Goal: Information Seeking & Learning: Learn about a topic

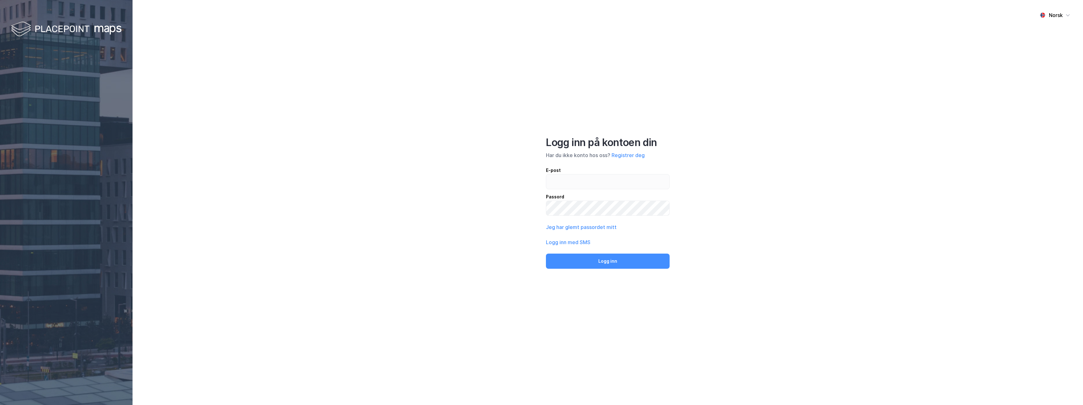
click at [581, 182] on input "email" at bounding box center [607, 182] width 123 height 15
type input "Simon.reitan@newsec.no"
click at [582, 226] on button "Jeg har glemt passordet mitt" at bounding box center [581, 228] width 71 height 8
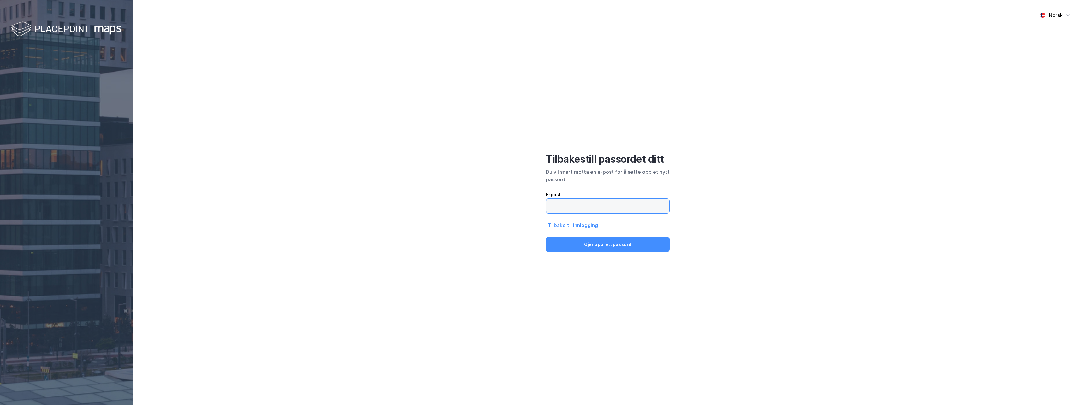
click at [581, 205] on input "email" at bounding box center [607, 206] width 123 height 15
type input "[PERSON_NAME][EMAIL_ADDRESS][DOMAIN_NAME]"
click at [594, 245] on button "Gjenopprett passord" at bounding box center [608, 244] width 124 height 15
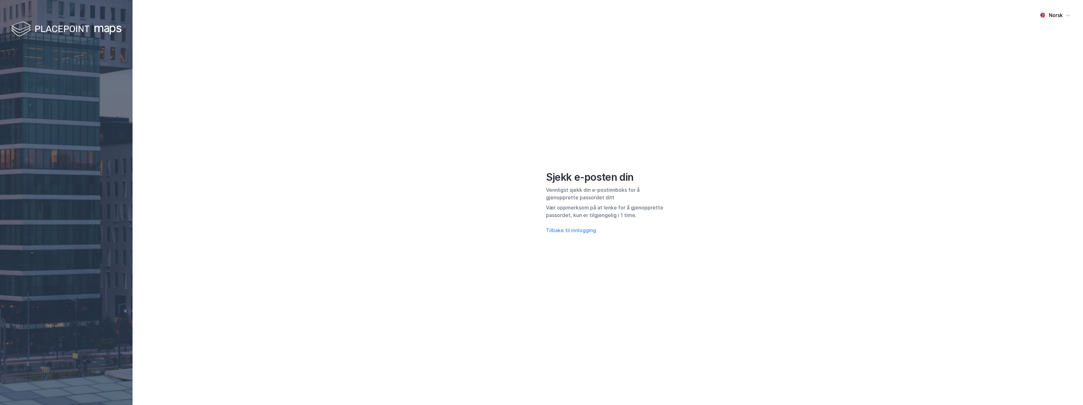
click at [767, 212] on div "Norsk Sjekk e-posten din Vennligst sjekk din e-postinnboks for å gjenopprette p…" at bounding box center [608, 202] width 951 height 405
drag, startPoint x: 627, startPoint y: 210, endPoint x: 639, endPoint y: 214, distance: 12.5
click at [639, 214] on div "Vær oppmerksom på at lenke for å gjenopprette passordet, kun er tilgjengelig i …" at bounding box center [608, 211] width 124 height 15
drag, startPoint x: 639, startPoint y: 214, endPoint x: 657, endPoint y: 233, distance: 26.1
click at [657, 233] on div "Sjekk e-posten din Vennligst sjekk din e-postinnboks for å gjenopprette passord…" at bounding box center [608, 202] width 124 height 63
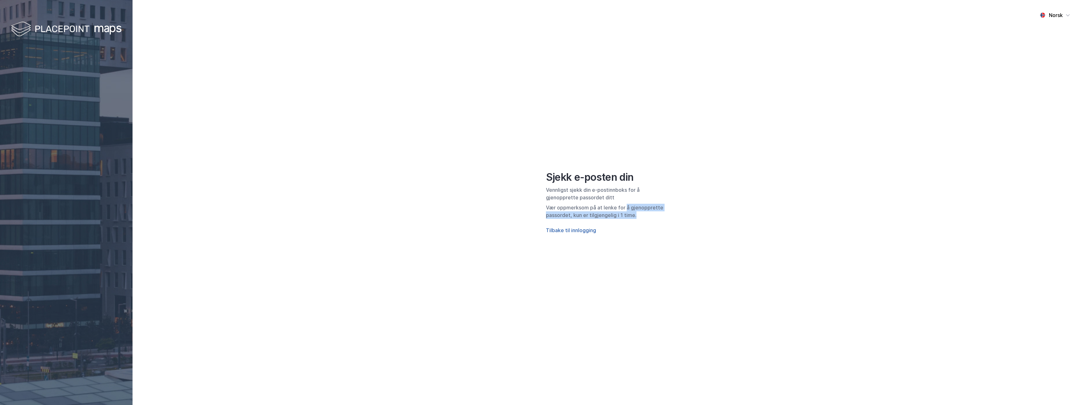
click at [578, 228] on button "Tilbake til innlogging" at bounding box center [571, 231] width 50 height 8
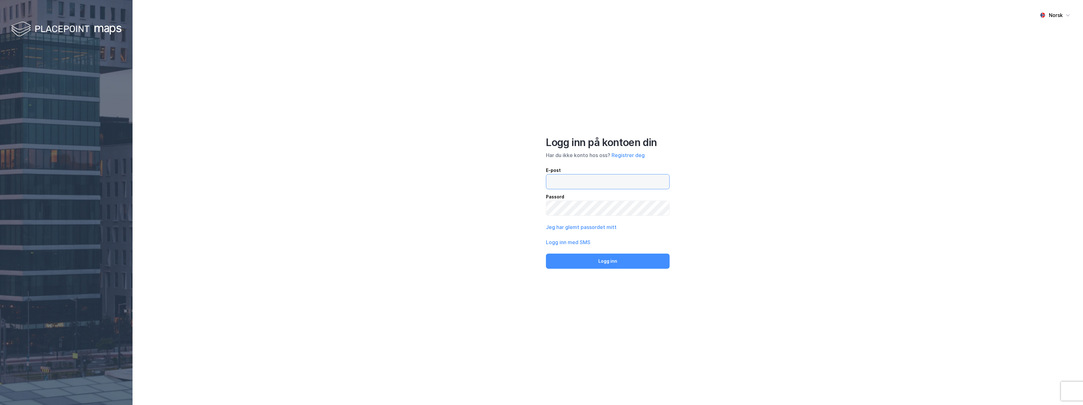
click at [603, 183] on input "email" at bounding box center [607, 182] width 123 height 15
type input "[PERSON_NAME][EMAIL_ADDRESS][DOMAIN_NAME]"
click at [572, 244] on button "Logg inn med SMS" at bounding box center [568, 243] width 45 height 8
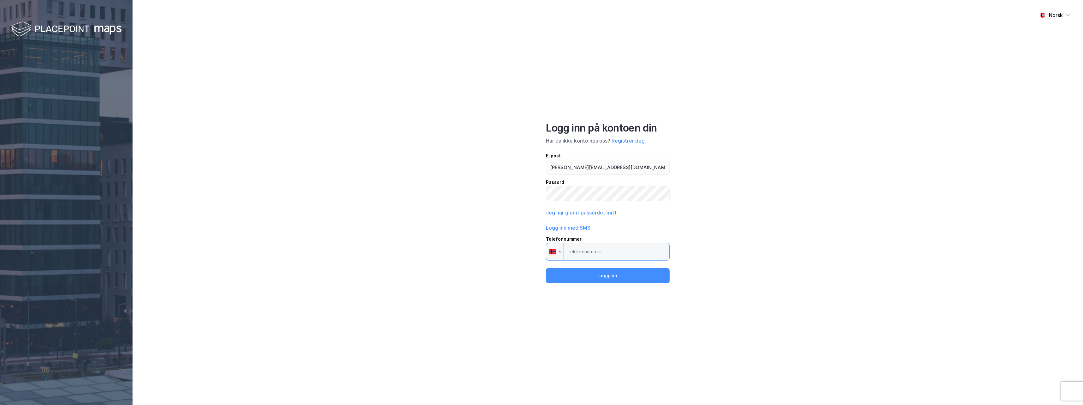
click at [593, 249] on input "Telefonnummer Phone" at bounding box center [608, 252] width 124 height 18
click at [591, 249] on input "Telefonnummer Phone" at bounding box center [608, 252] width 124 height 18
click at [614, 254] on input "Telefonnummer Phone" at bounding box center [608, 252] width 124 height 18
click at [594, 244] on input "Telefonnummer Phone" at bounding box center [608, 252] width 124 height 18
click at [596, 252] on input "Telefonnummer Phone" at bounding box center [608, 252] width 124 height 18
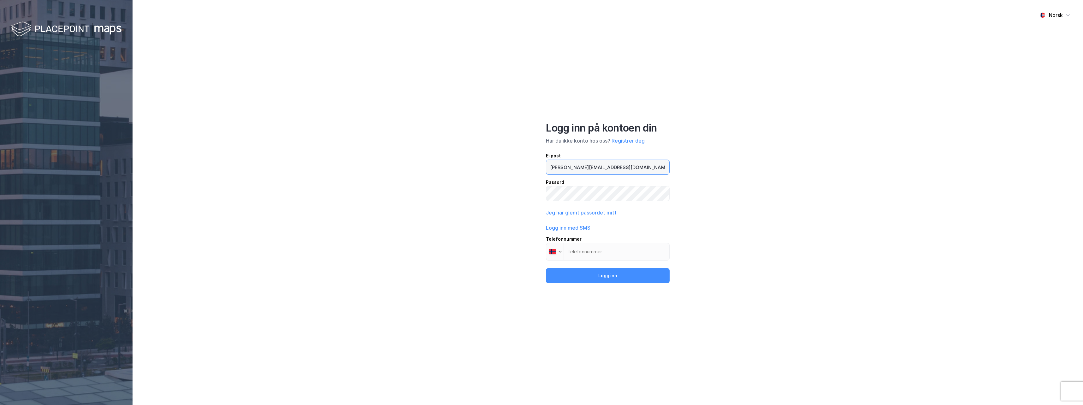
click at [617, 170] on input "[PERSON_NAME][EMAIL_ADDRESS][DOMAIN_NAME]" at bounding box center [607, 167] width 123 height 15
type input "[PERSON_NAME][EMAIL_ADDRESS][DOMAIN_NAME]"
click at [764, 130] on div "Norsk Logg inn på kontoen din Har du ikke konto hos oss? Registrer deg E-post S…" at bounding box center [608, 202] width 951 height 405
click at [639, 141] on button "Registrer deg" at bounding box center [628, 141] width 33 height 8
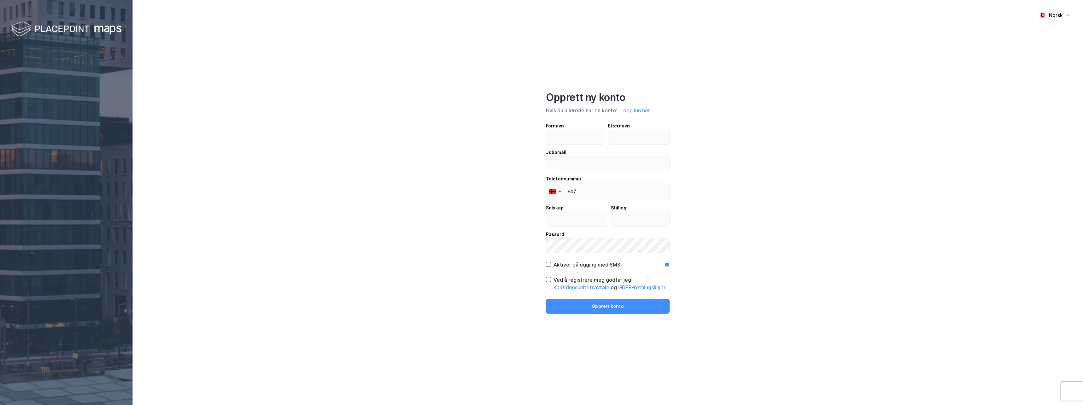
click at [573, 126] on div "Fornavn" at bounding box center [575, 126] width 58 height 8
click at [573, 130] on input "text" at bounding box center [574, 137] width 57 height 15
click at [571, 134] on input "text" at bounding box center [574, 137] width 57 height 15
type input "Simon"
type input "Reitan"
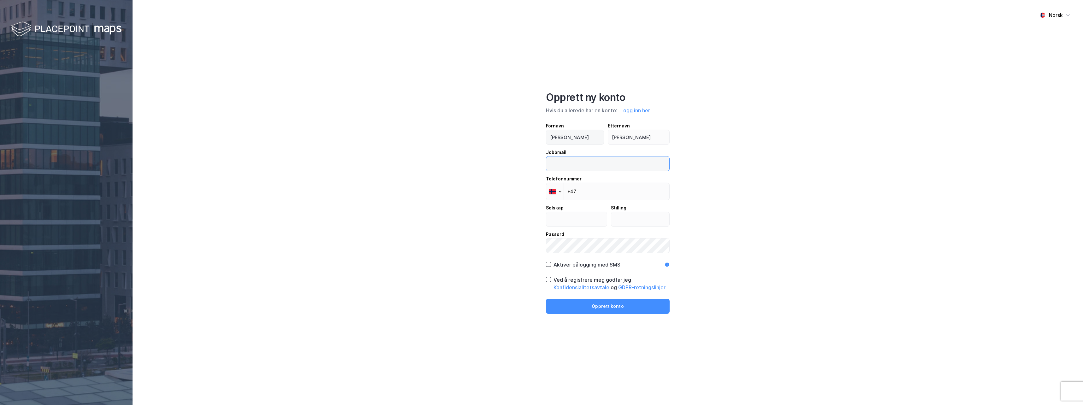
type input "[PERSON_NAME][EMAIL_ADDRESS][DOMAIN_NAME]"
type input "Newsec"
click at [639, 224] on input "text" at bounding box center [640, 219] width 58 height 15
type input "Eiendomsforvalter utleie"
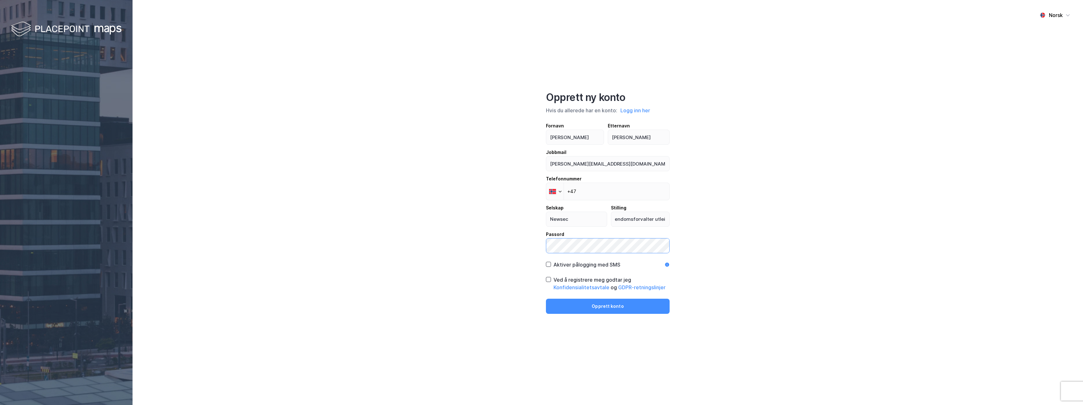
scroll to position [0, 0]
click at [570, 263] on div "Aktiver pålogging med SMS" at bounding box center [587, 265] width 67 height 8
click at [557, 282] on div "Ved å registrere meg godtar jeg Konfidensialitetsavtale og GDPR-retningslinjer" at bounding box center [612, 283] width 116 height 15
click at [596, 303] on button "Opprett konto" at bounding box center [608, 306] width 124 height 15
click at [593, 192] on input "+47" at bounding box center [608, 189] width 124 height 18
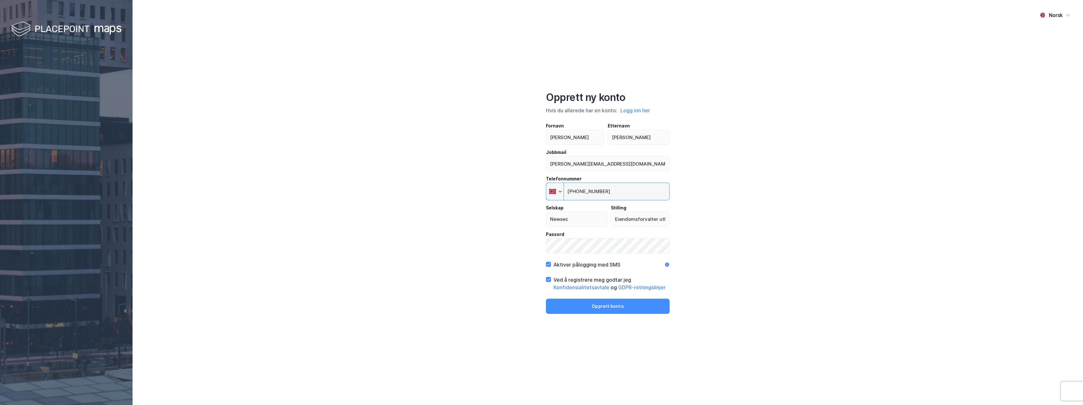
type input "+47 450 58 416"
click at [604, 305] on button "Opprett konto" at bounding box center [608, 306] width 124 height 15
click at [633, 311] on button "Opprett konto" at bounding box center [608, 306] width 124 height 15
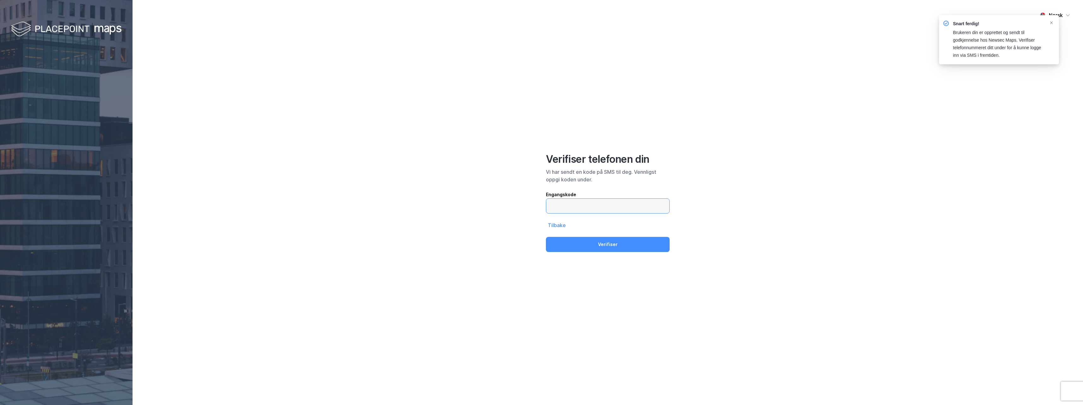
click at [576, 212] on input "text" at bounding box center [607, 206] width 123 height 15
type input "294429"
click at [546, 237] on button "Verifiser" at bounding box center [608, 244] width 124 height 15
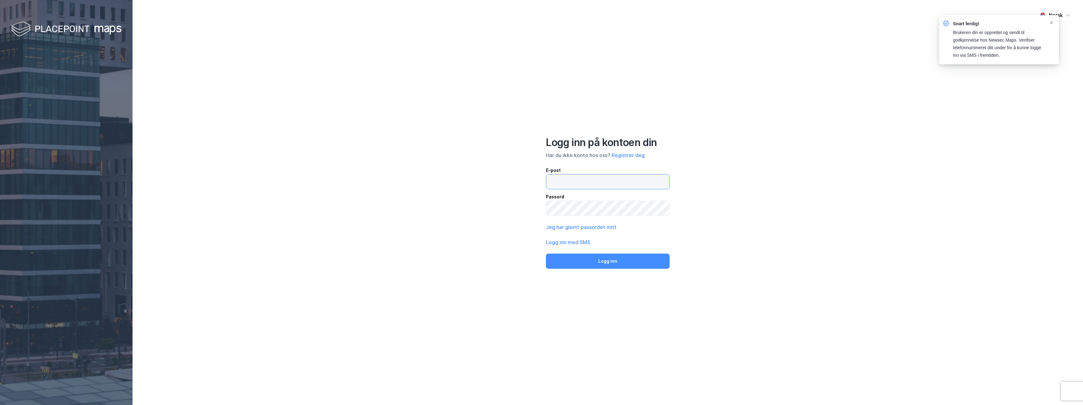
type input "[PERSON_NAME][EMAIL_ADDRESS][DOMAIN_NAME]"
click at [612, 258] on button "Logg inn" at bounding box center [608, 261] width 124 height 15
type input "[PERSON_NAME][EMAIL_ADDRESS][DOMAIN_NAME]"
click at [621, 260] on button "Logg inn" at bounding box center [608, 261] width 124 height 15
type input "[PERSON_NAME][EMAIL_ADDRESS][DOMAIN_NAME]"
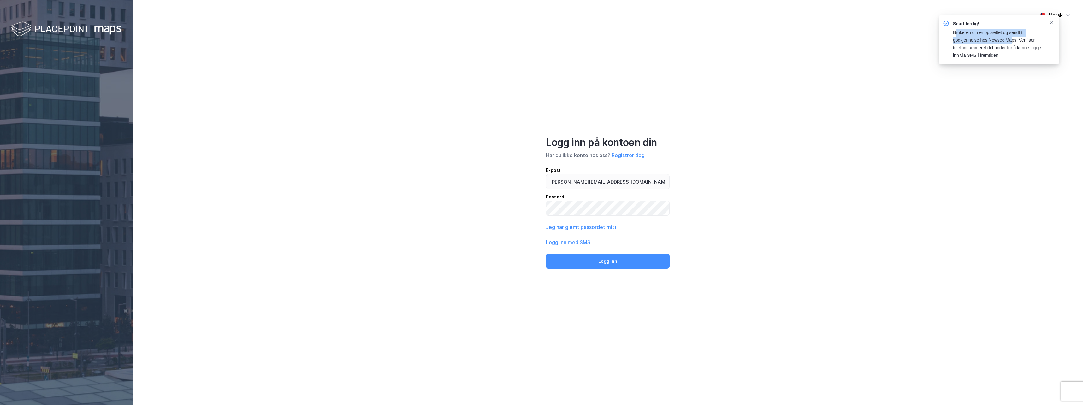
drag, startPoint x: 956, startPoint y: 34, endPoint x: 1012, endPoint y: 41, distance: 56.9
click at [1012, 41] on div "Brukeren din er opprettet og sendt til godkjennelse hos Newsec Maps. Verifiser …" at bounding box center [998, 44] width 91 height 30
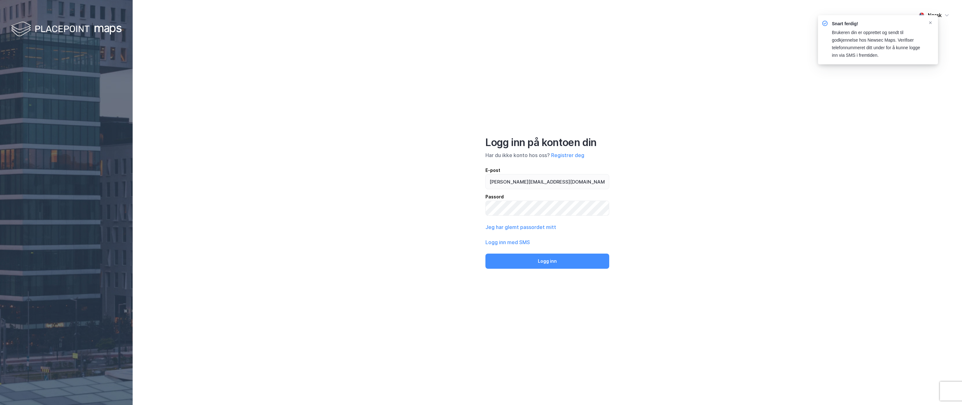
drag, startPoint x: 745, startPoint y: 146, endPoint x: 740, endPoint y: 149, distance: 5.3
click at [744, 146] on div "Norsk Logg inn på kontoen din Har du ikke konto hos oss? Registrer deg E-post S…" at bounding box center [547, 202] width 829 height 405
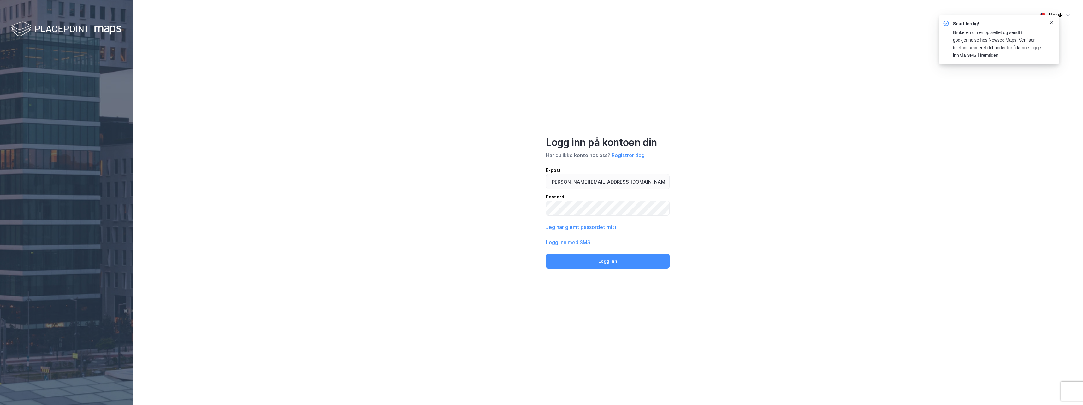
click at [1050, 24] on icon "Notifications Alt+T" at bounding box center [1052, 23] width 4 height 4
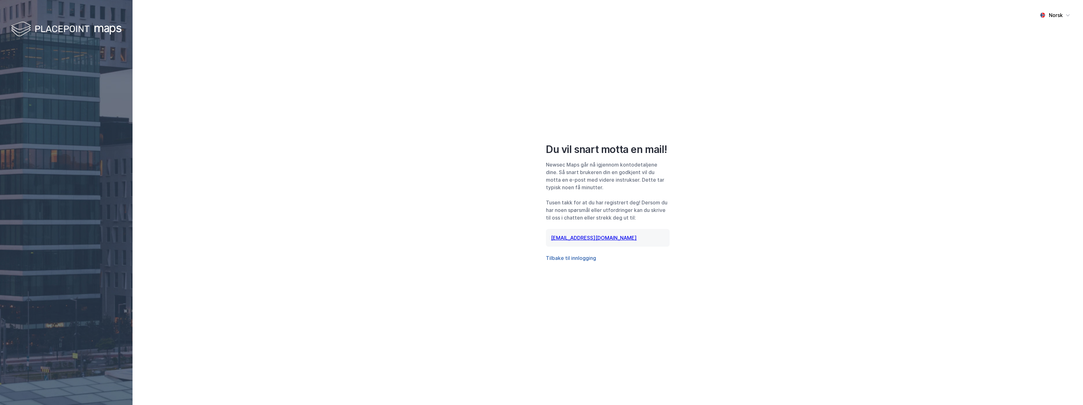
click at [577, 259] on button "Tilbake til innlogging" at bounding box center [571, 258] width 50 height 8
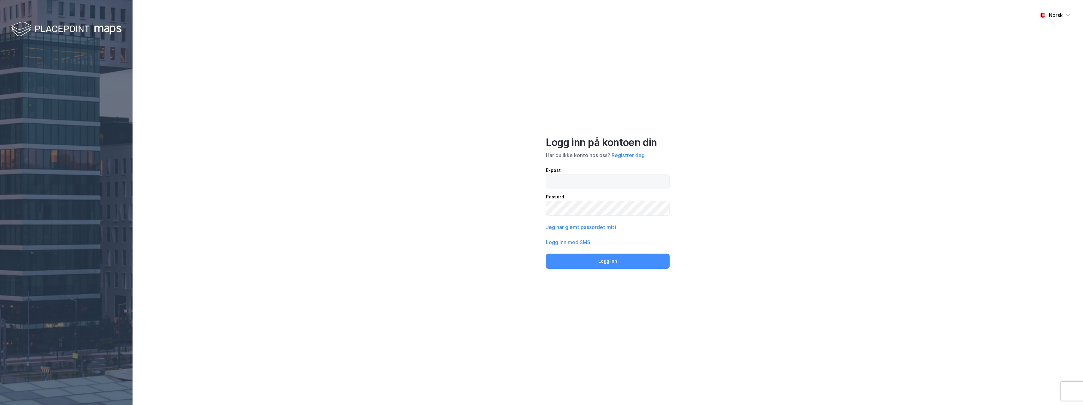
type input "[PERSON_NAME][EMAIL_ADDRESS][DOMAIN_NAME]"
click at [593, 255] on button "Logg inn" at bounding box center [608, 261] width 124 height 15
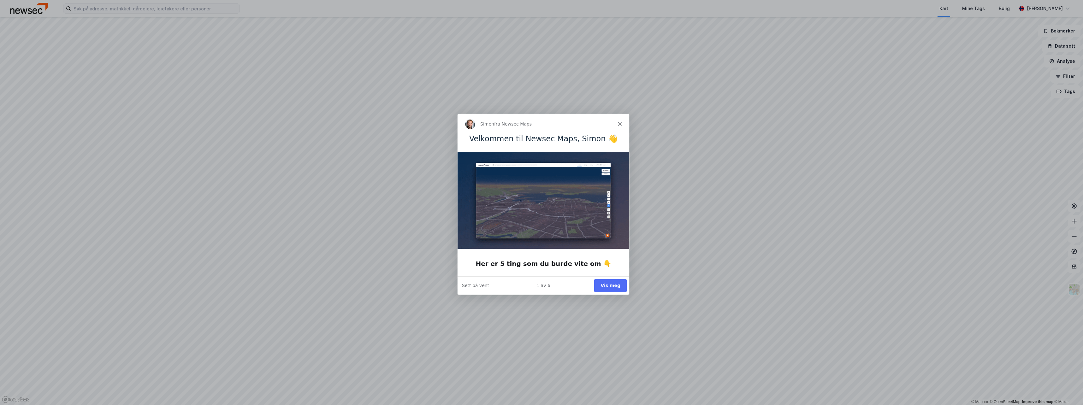
click at [610, 283] on button "Vis meg" at bounding box center [610, 285] width 33 height 13
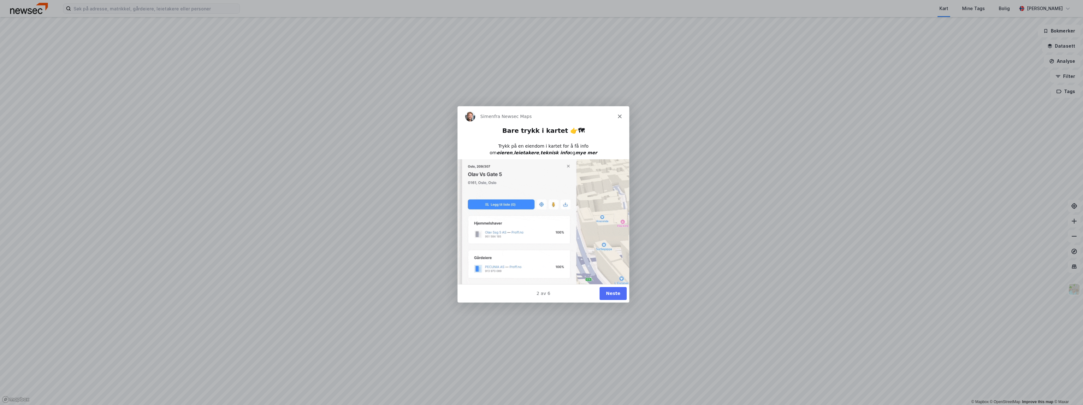
click at [623, 115] on div "Simen fra Newsec Maps" at bounding box center [543, 116] width 172 height 20
click at [627, 112] on div "Simen fra Newsec Maps" at bounding box center [543, 116] width 172 height 20
click at [621, 116] on icon "Lukk" at bounding box center [620, 116] width 4 height 4
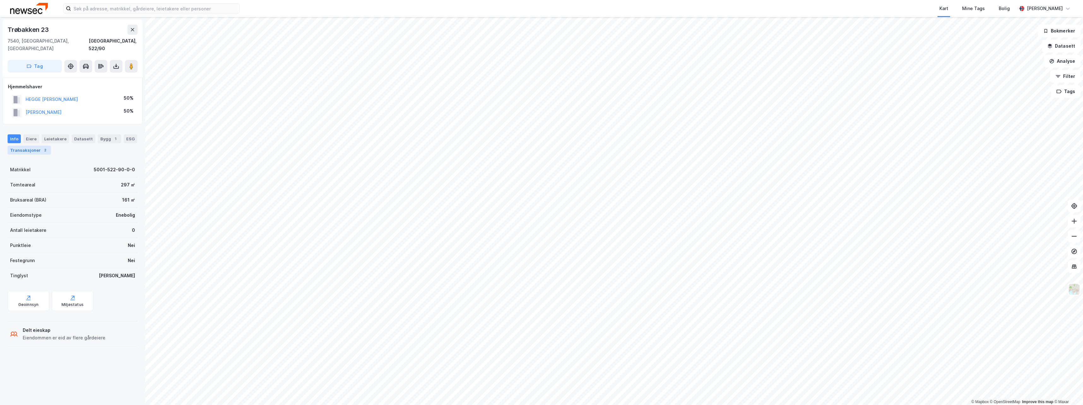
click at [23, 146] on div "Transaksjoner 2" at bounding box center [29, 150] width 43 height 9
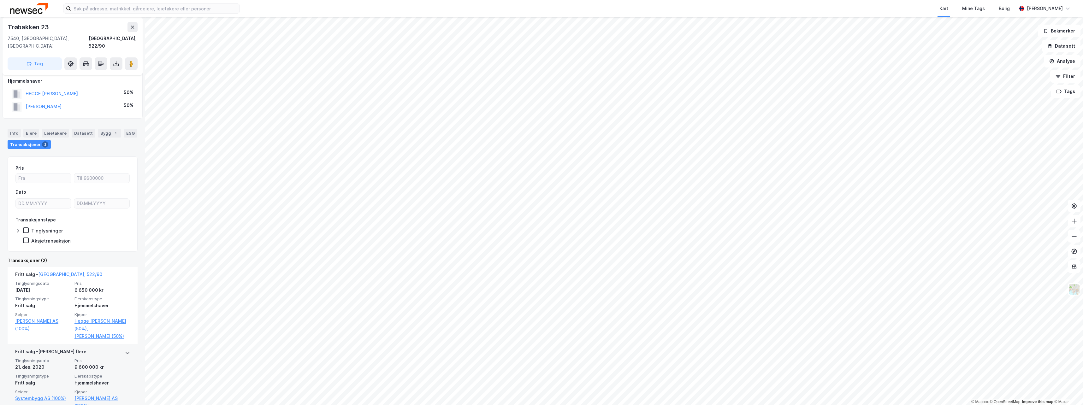
scroll to position [7, 0]
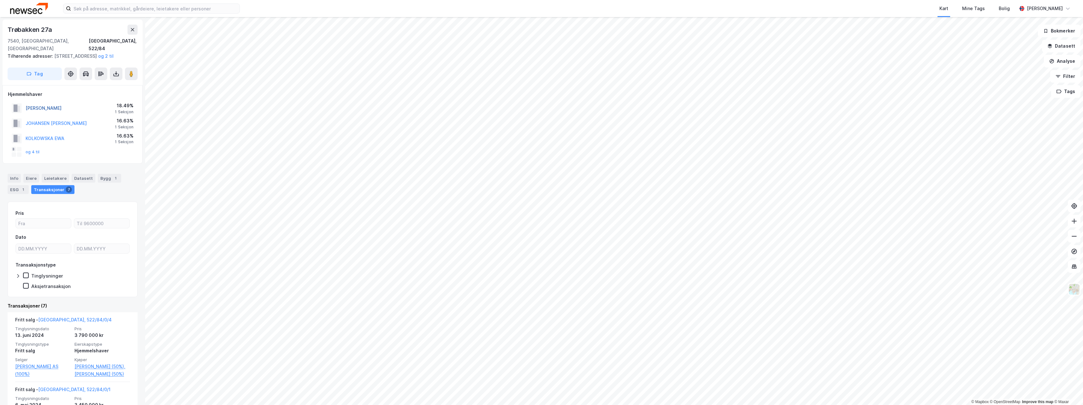
click at [0, 0] on button "[PERSON_NAME]" at bounding box center [0, 0] width 0 height 0
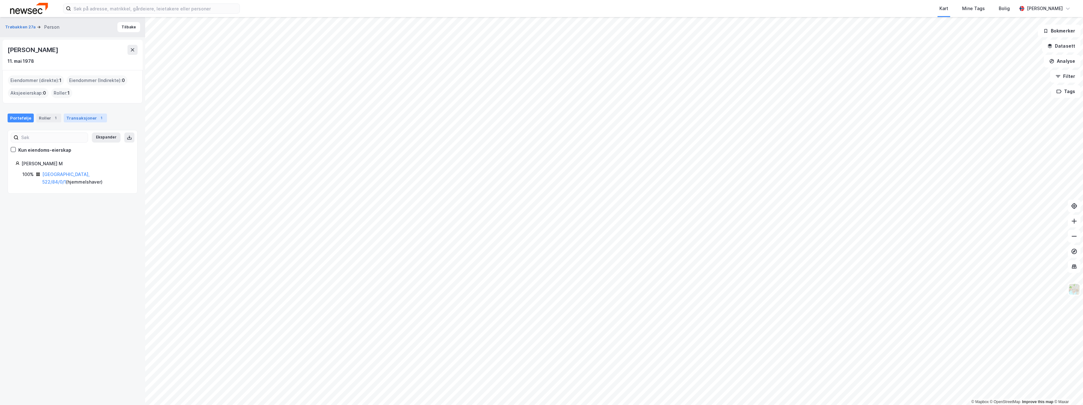
click at [91, 122] on div "Transaksjoner 1" at bounding box center [85, 118] width 43 height 9
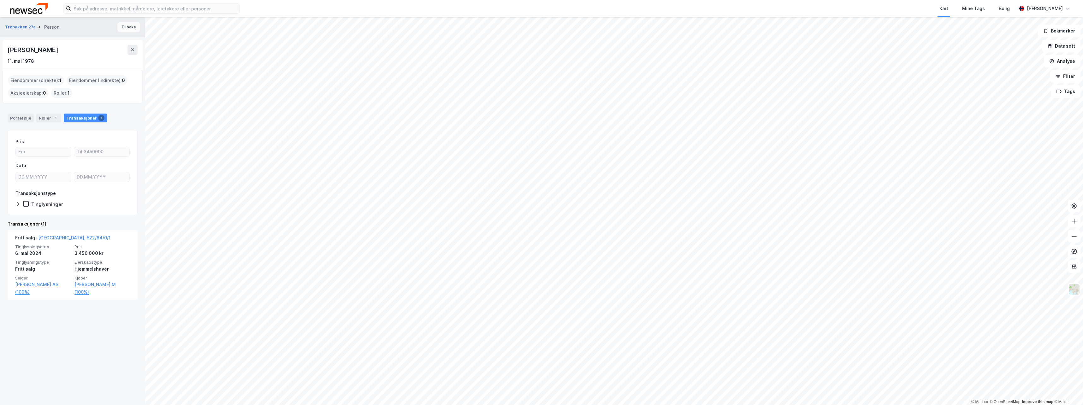
click at [124, 24] on button "Tilbake" at bounding box center [128, 27] width 23 height 10
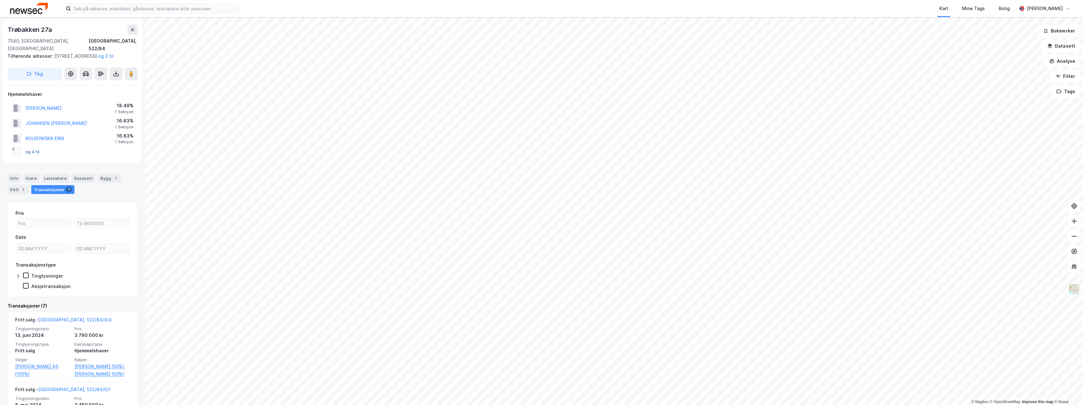
click at [0, 0] on button "og 4 til" at bounding box center [0, 0] width 0 height 0
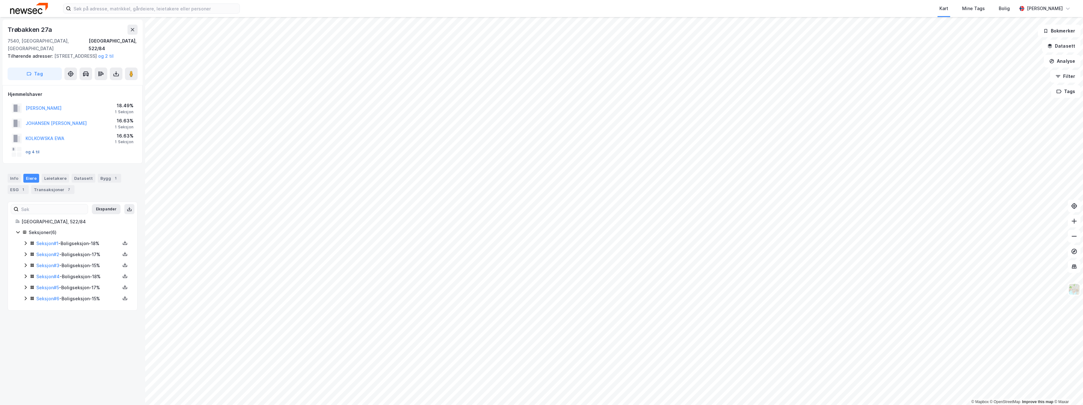
click at [0, 0] on button "og 4 til" at bounding box center [0, 0] width 0 height 0
click at [16, 152] on icon at bounding box center [13, 149] width 5 height 5
click at [53, 276] on link "Seksjon # 4" at bounding box center [47, 276] width 23 height 5
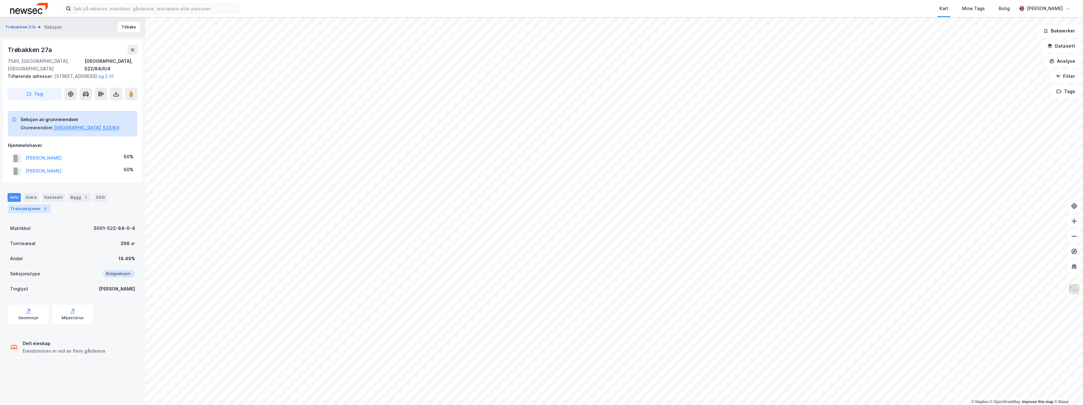
click at [36, 209] on div "Transaksjoner 2" at bounding box center [29, 209] width 43 height 9
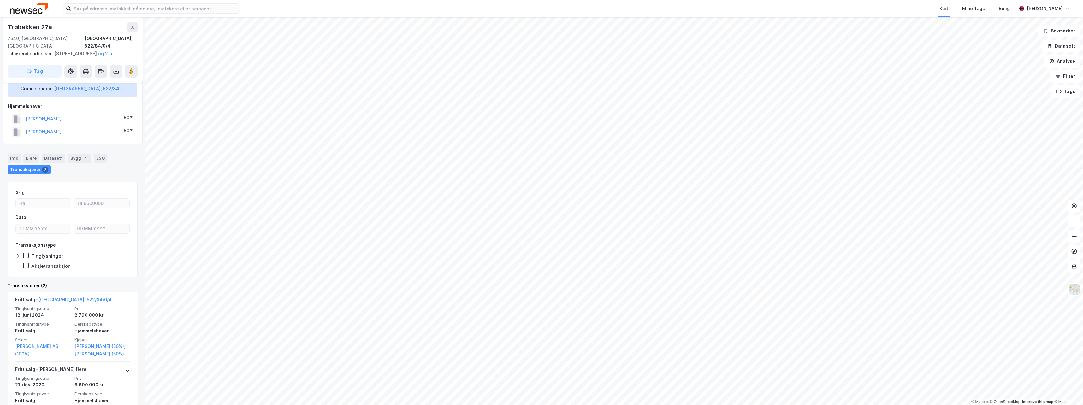
scroll to position [73, 0]
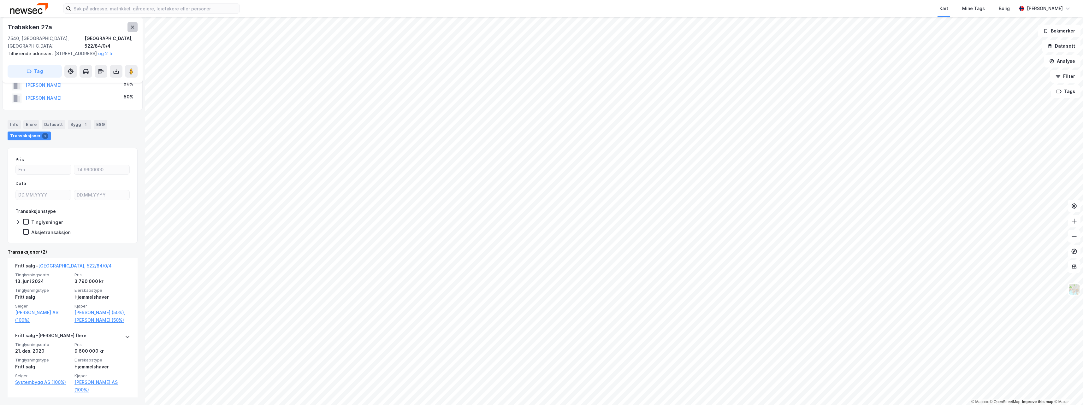
click at [132, 27] on icon at bounding box center [132, 27] width 5 height 5
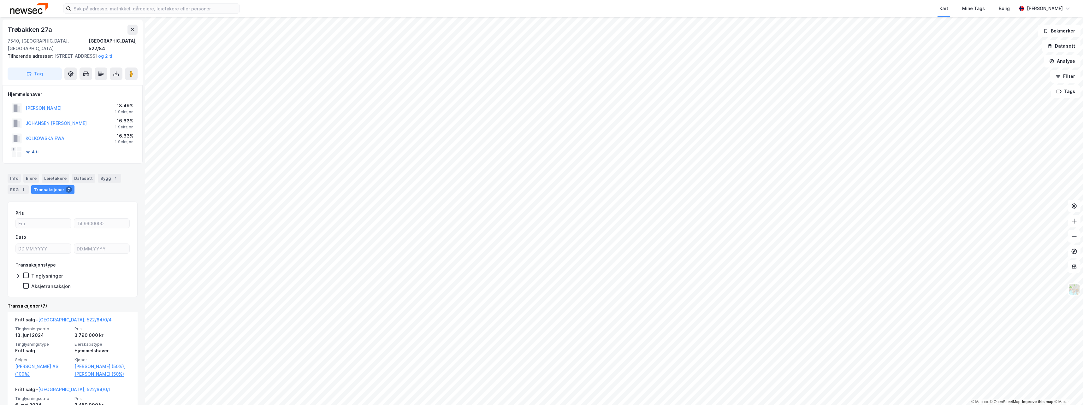
click at [31, 155] on div "og 4 til" at bounding box center [26, 152] width 28 height 10
click at [34, 149] on div "og 4 til" at bounding box center [26, 152] width 28 height 10
click at [15, 177] on div "Info" at bounding box center [14, 178] width 13 height 9
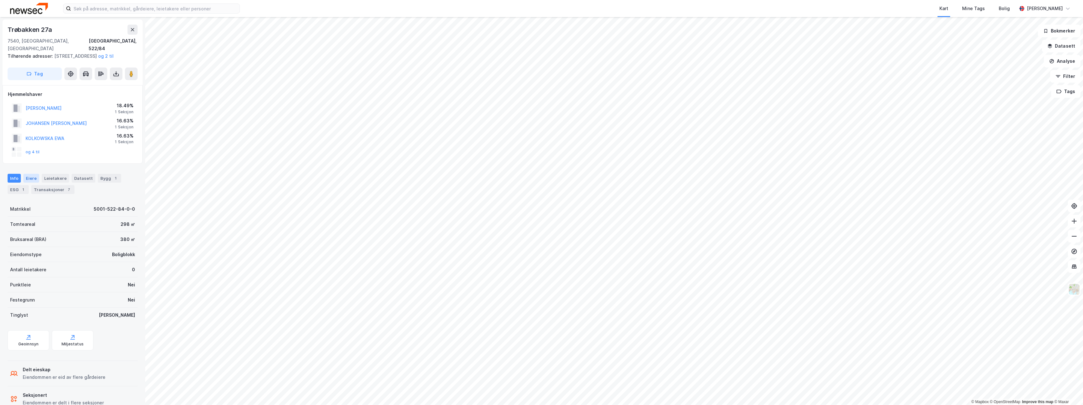
click at [27, 180] on div "Eiere" at bounding box center [31, 178] width 16 height 9
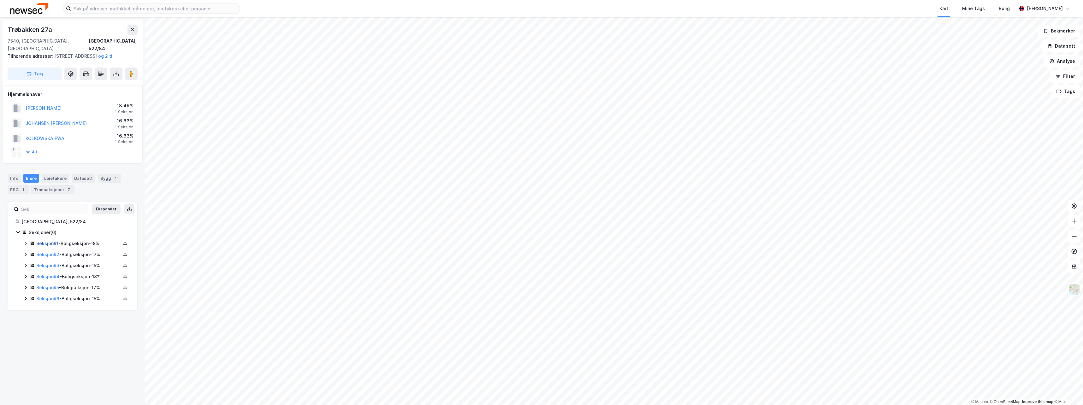
click at [53, 244] on link "Seksjon # 1" at bounding box center [47, 243] width 22 height 5
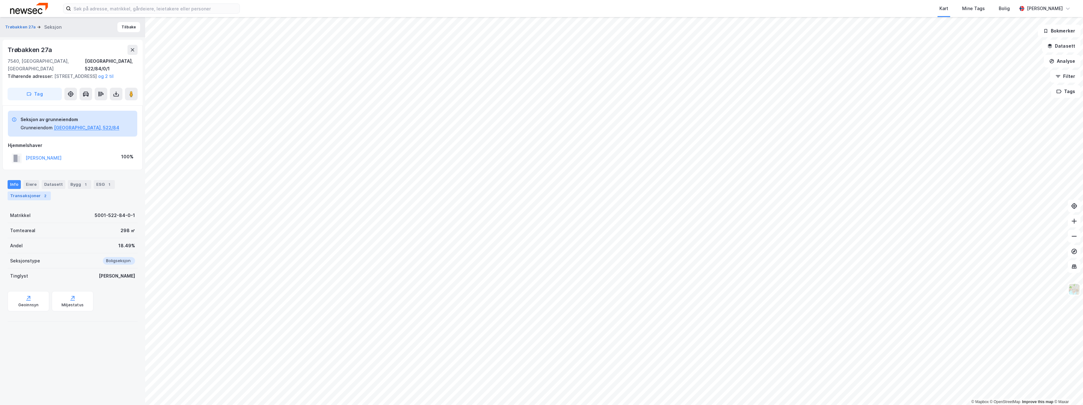
click at [22, 200] on div "Transaksjoner 2" at bounding box center [29, 196] width 43 height 9
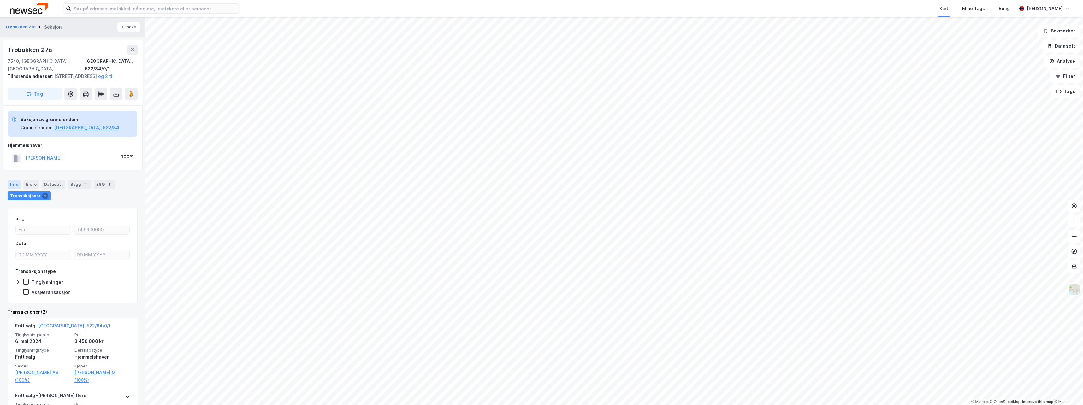
click at [18, 186] on div "Info" at bounding box center [14, 184] width 13 height 9
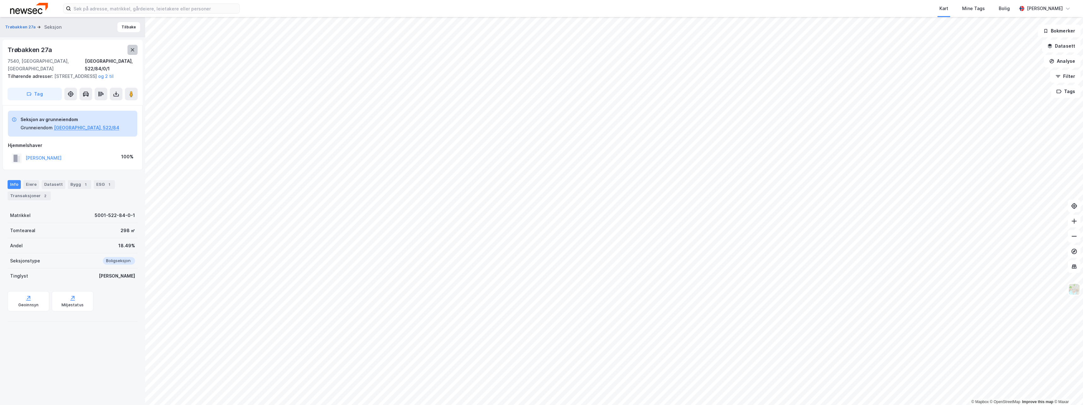
click at [137, 50] on button at bounding box center [133, 50] width 10 height 10
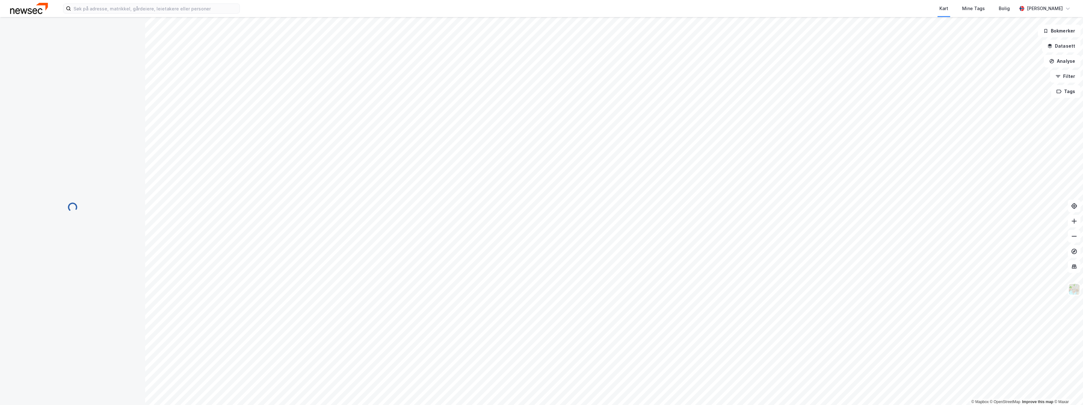
scroll to position [1, 0]
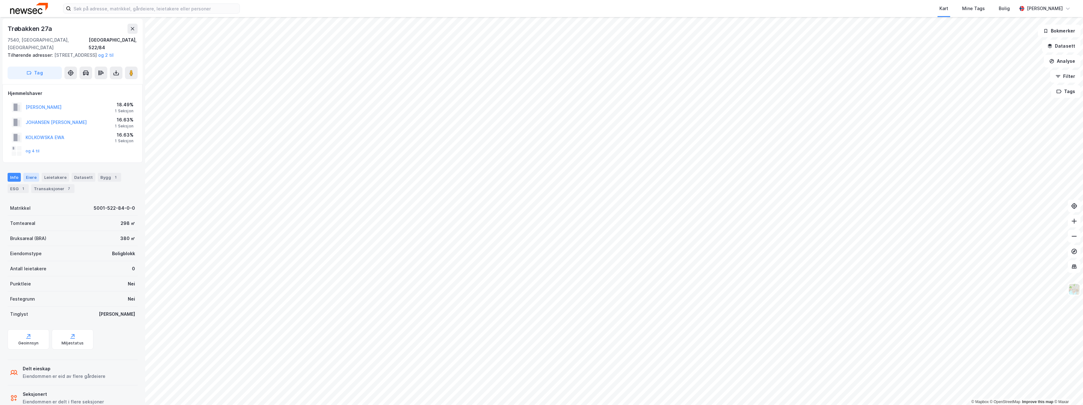
click at [33, 179] on div "Eiere" at bounding box center [31, 177] width 16 height 9
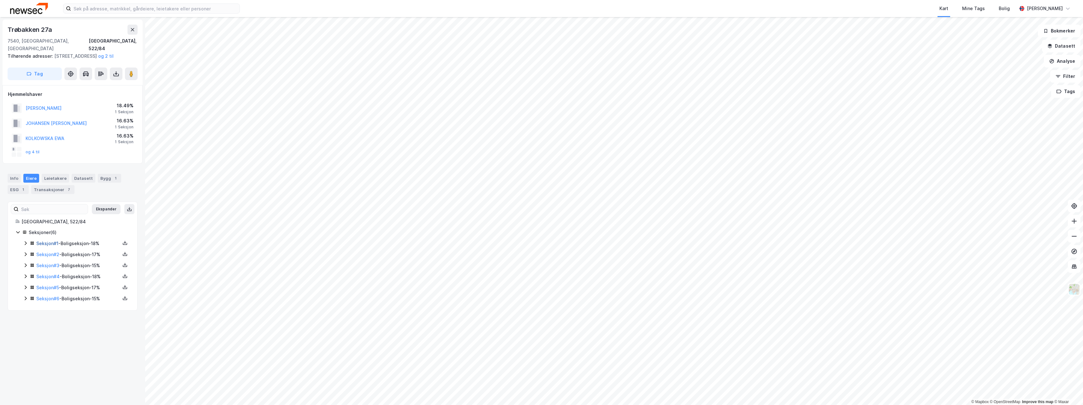
click at [57, 245] on link "Seksjon # 1" at bounding box center [47, 243] width 22 height 5
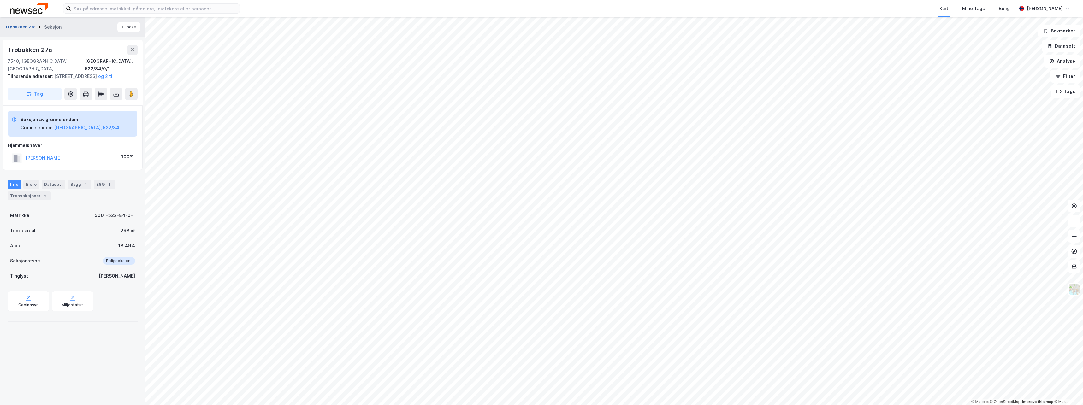
click at [27, 27] on button "Trøbakken 27a" at bounding box center [21, 27] width 32 height 6
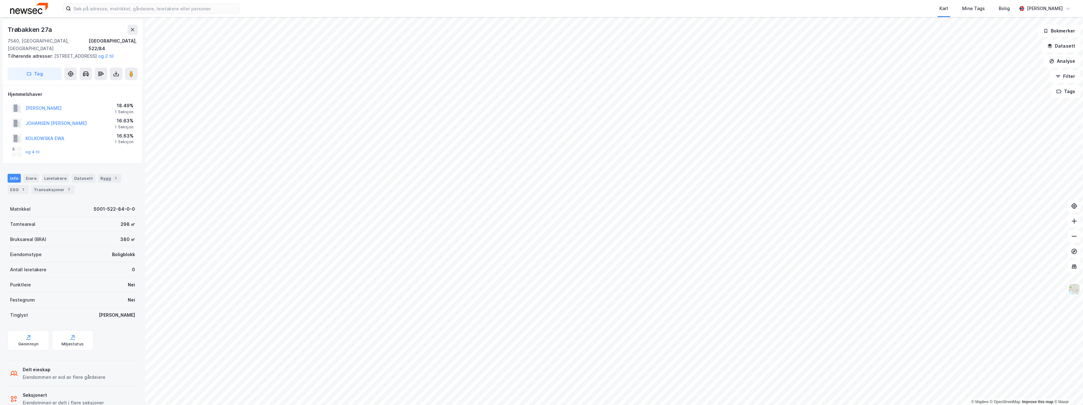
scroll to position [1, 0]
click at [35, 179] on div "Eiere" at bounding box center [31, 177] width 16 height 9
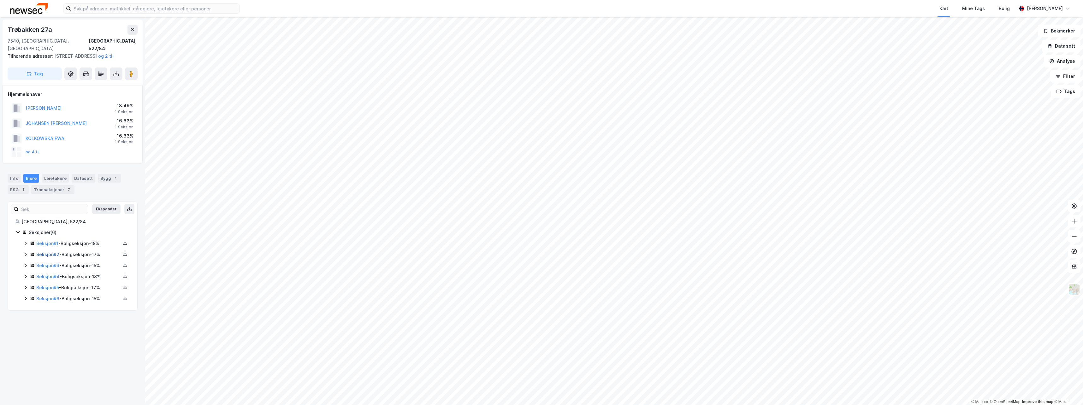
click at [54, 255] on link "Seksjon # 2" at bounding box center [47, 254] width 23 height 5
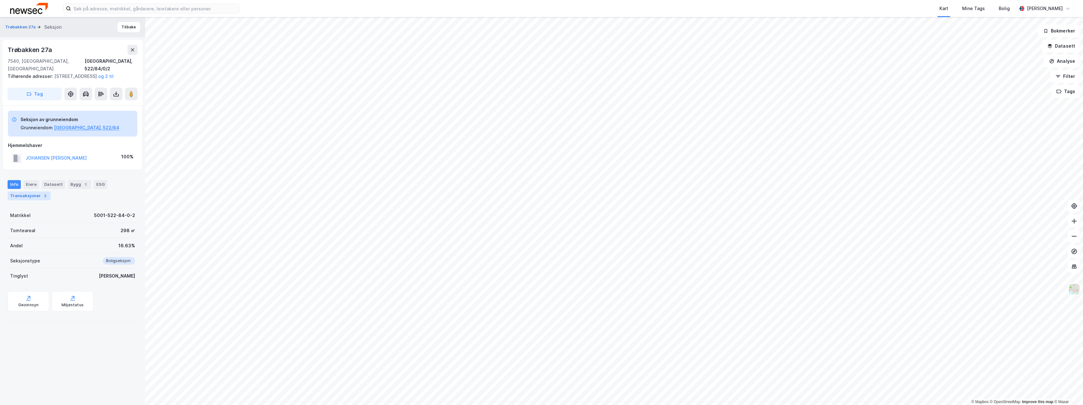
click at [37, 195] on div "Transaksjoner 2" at bounding box center [29, 196] width 43 height 9
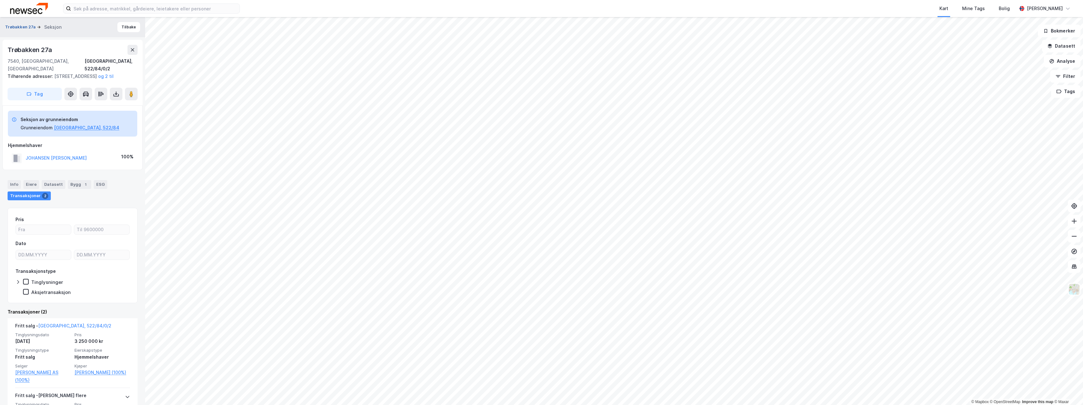
click at [21, 25] on button "Trøbakken 27a" at bounding box center [21, 27] width 32 height 6
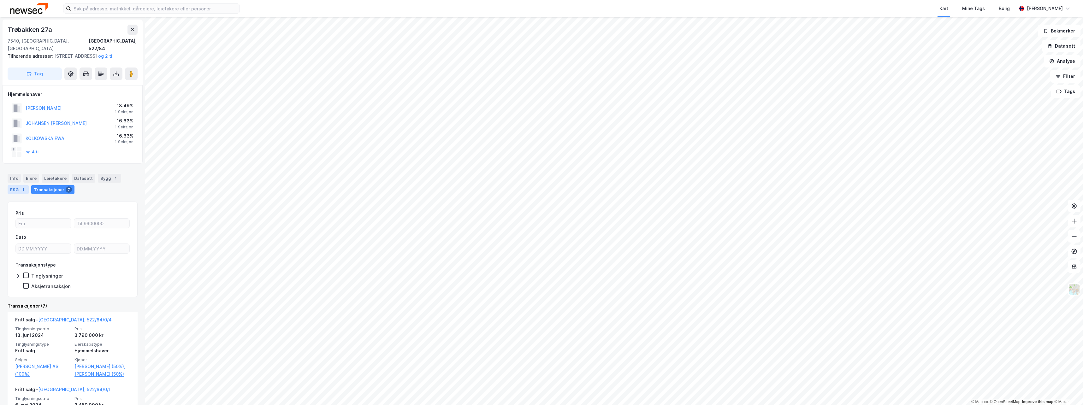
click at [22, 192] on div "1" at bounding box center [23, 190] width 6 height 6
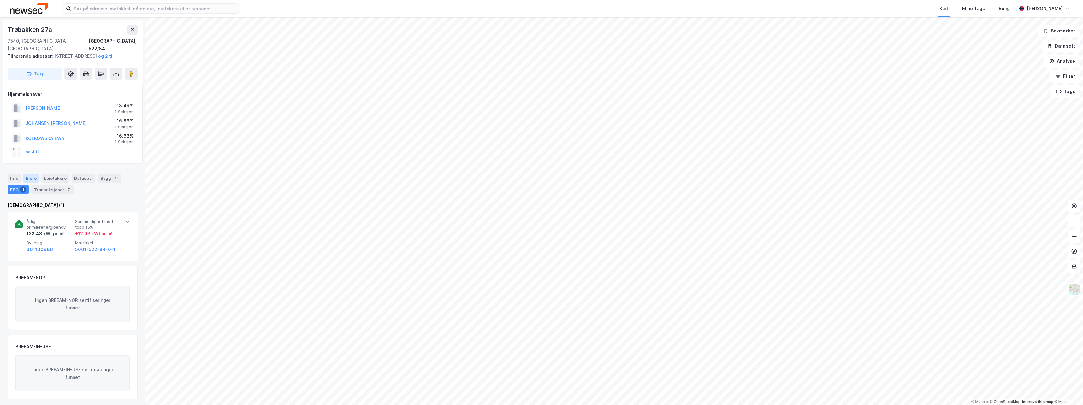
click at [37, 178] on div "Eiere" at bounding box center [31, 178] width 16 height 9
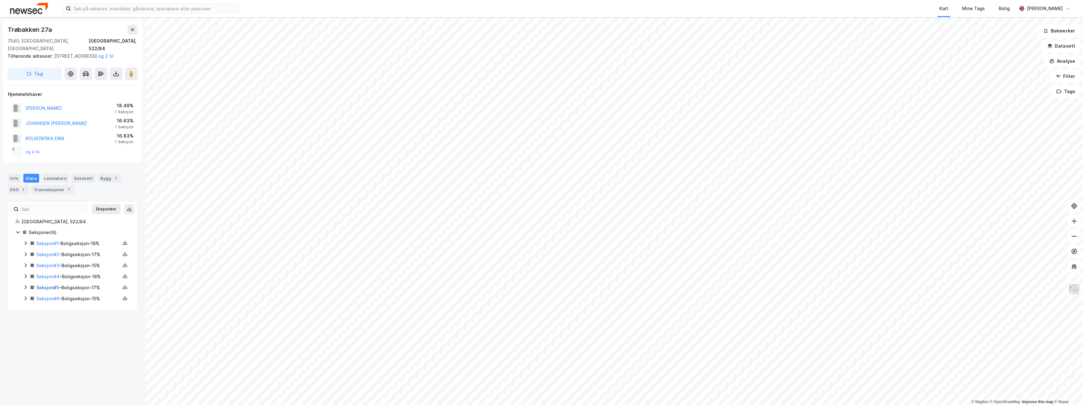
click at [48, 288] on link "Seksjon # 5" at bounding box center [47, 287] width 23 height 5
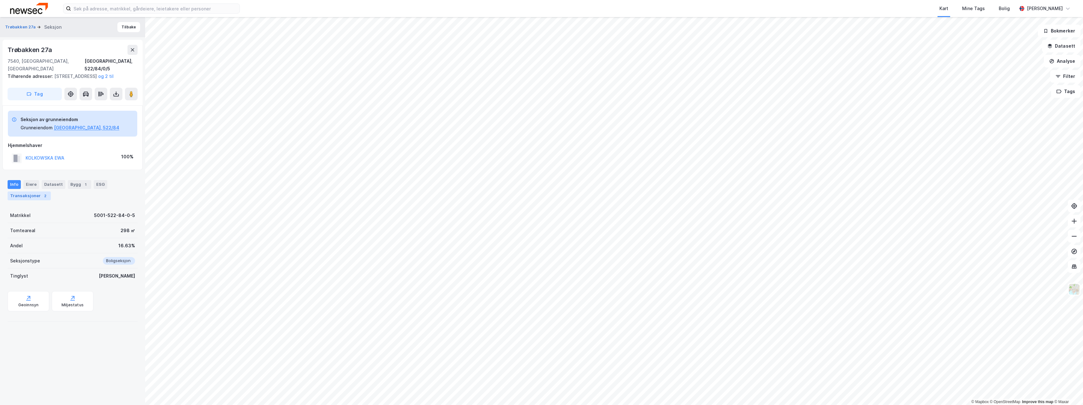
click at [34, 200] on div "Transaksjoner 2" at bounding box center [29, 196] width 43 height 9
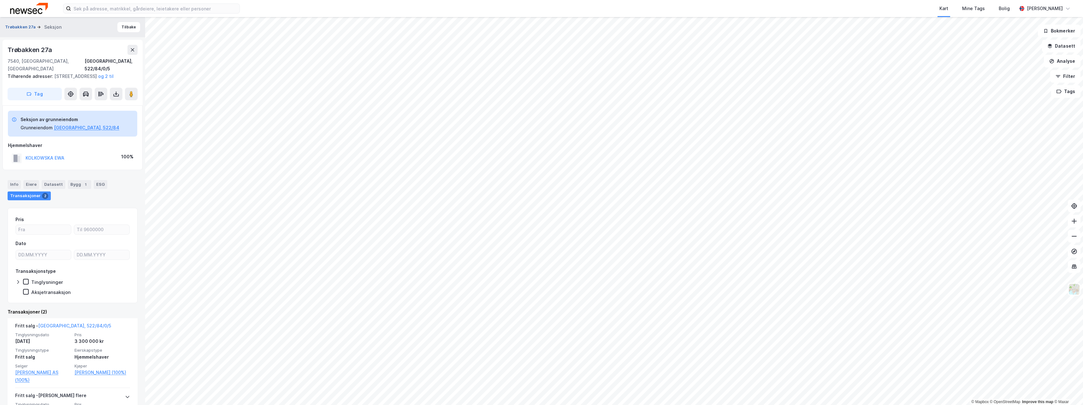
click at [24, 27] on button "Trøbakken 27a" at bounding box center [21, 27] width 32 height 6
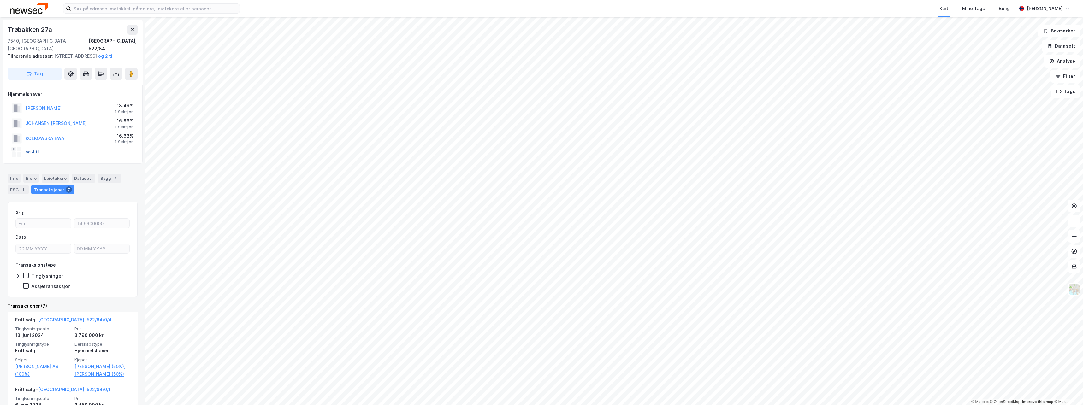
click at [0, 0] on button "og 4 til" at bounding box center [0, 0] width 0 height 0
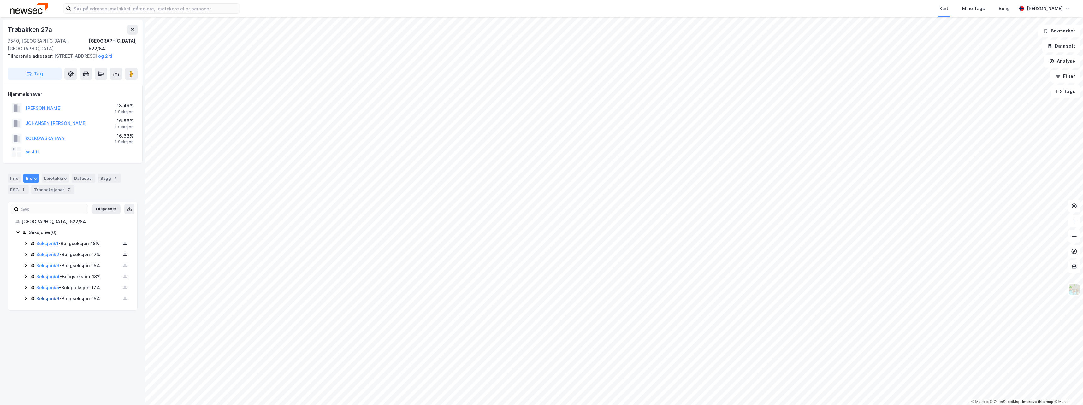
click at [51, 300] on link "Seksjon # 6" at bounding box center [47, 298] width 23 height 5
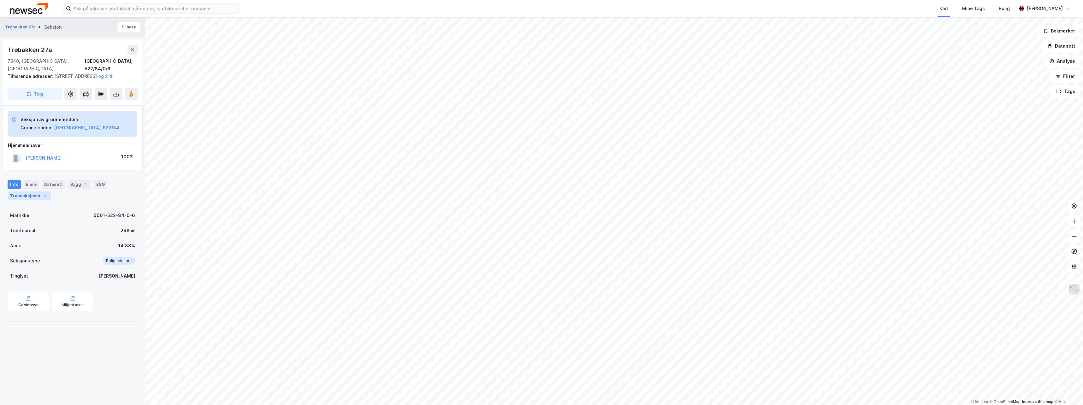
click at [19, 196] on div "Transaksjoner 2" at bounding box center [29, 196] width 43 height 9
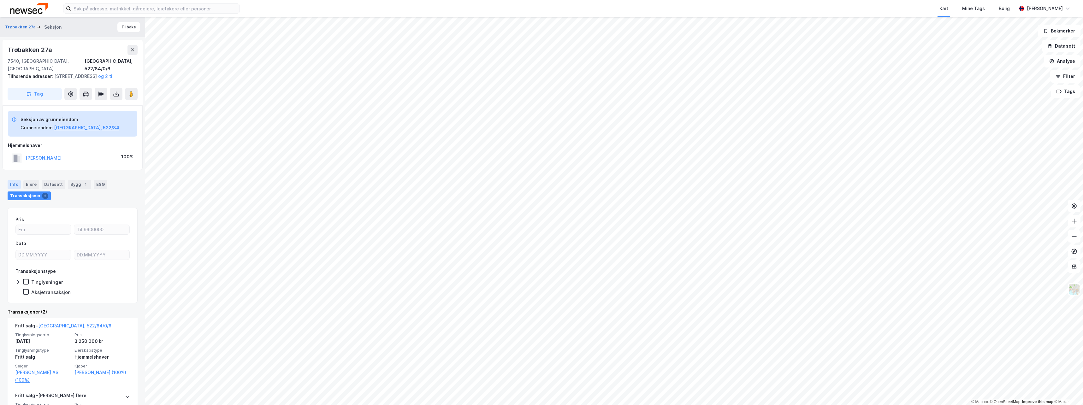
click at [14, 188] on div "Info" at bounding box center [14, 184] width 13 height 9
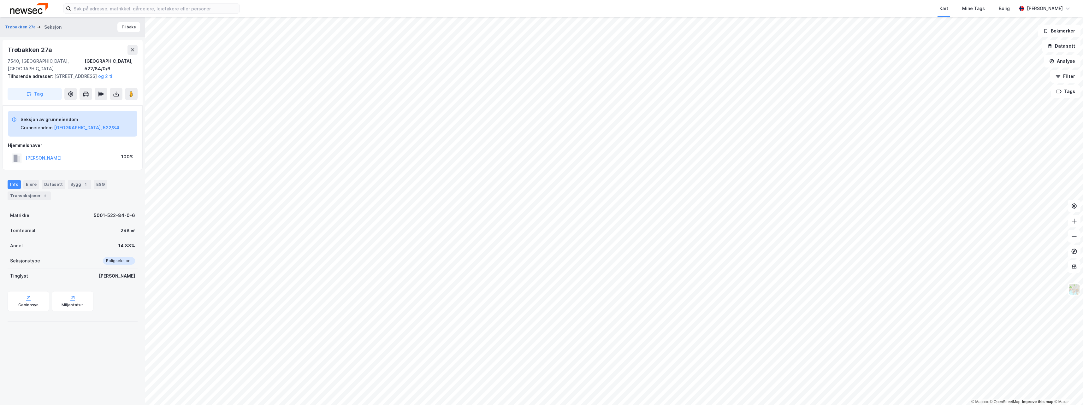
click at [17, 23] on div "Trøbakken 27a Seksjon Tilbake" at bounding box center [72, 27] width 145 height 20
click at [16, 29] on button "Trøbakken 27a" at bounding box center [21, 27] width 32 height 6
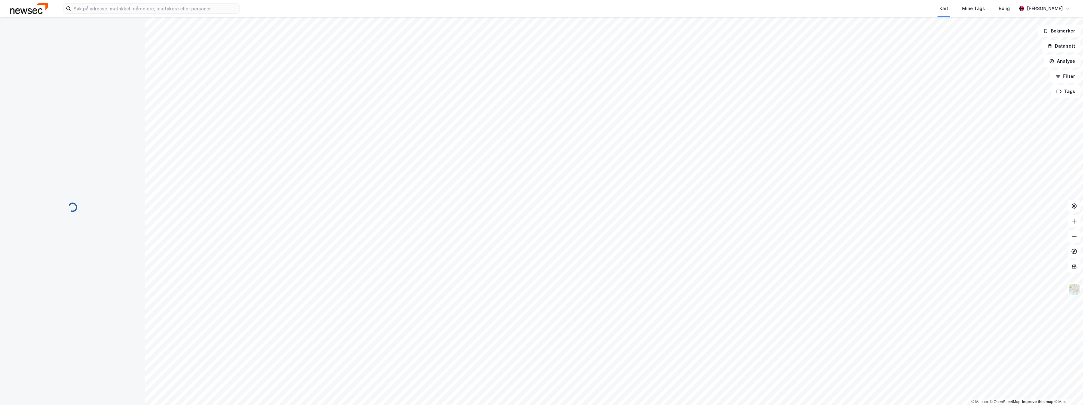
scroll to position [1, 0]
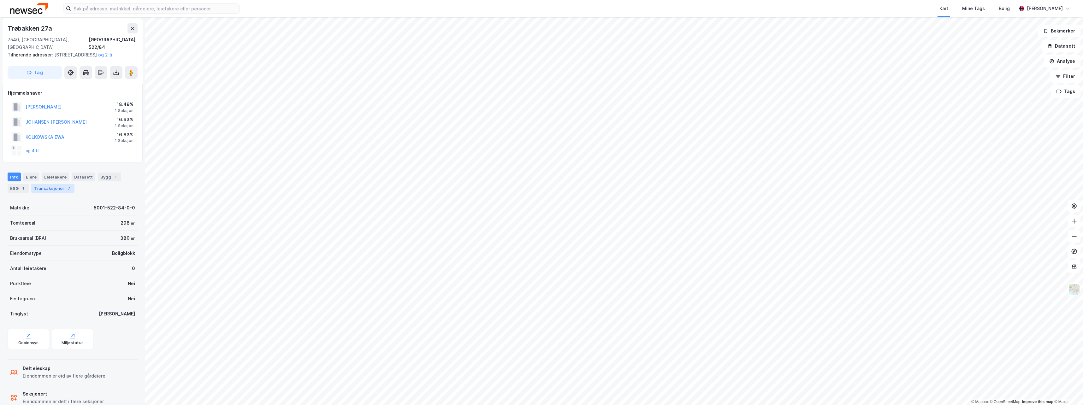
click at [57, 188] on div "Transaksjoner 7" at bounding box center [52, 188] width 43 height 9
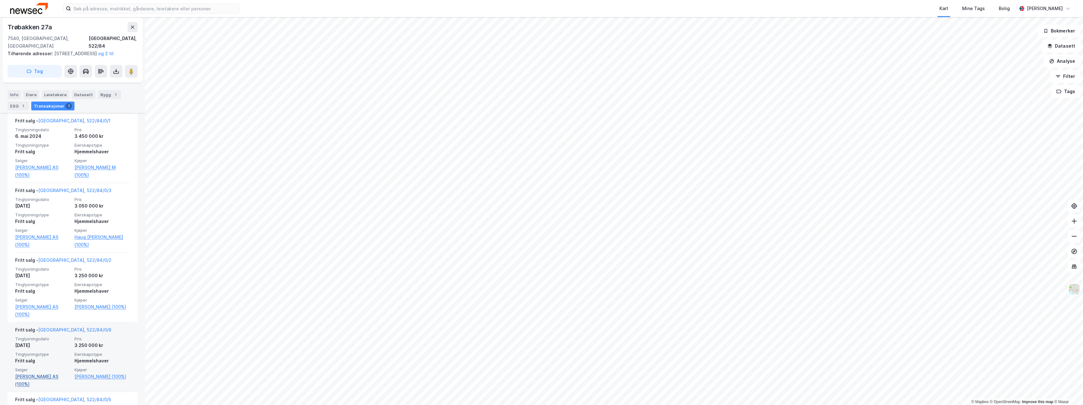
scroll to position [332, 0]
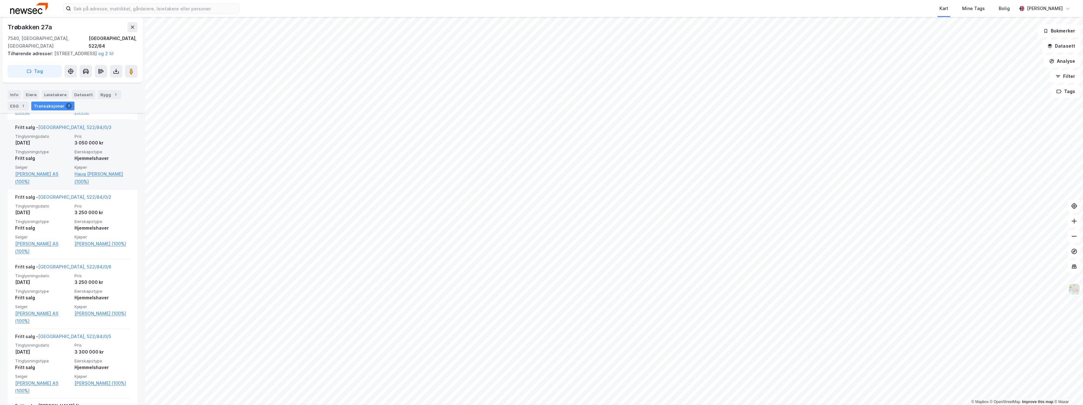
click at [105, 154] on div "Tinglysningsdato [DATE] Pris 3 050 000 kr Tinglysningstype Fritt salg Eierskaps…" at bounding box center [72, 160] width 115 height 52
click at [93, 162] on div "Hjemmelshaver" at bounding box center [103, 159] width 56 height 8
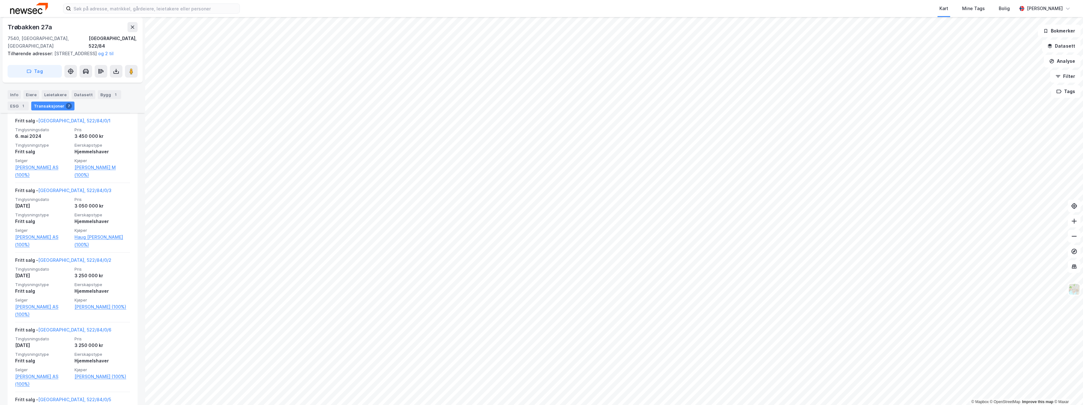
scroll to position [0, 0]
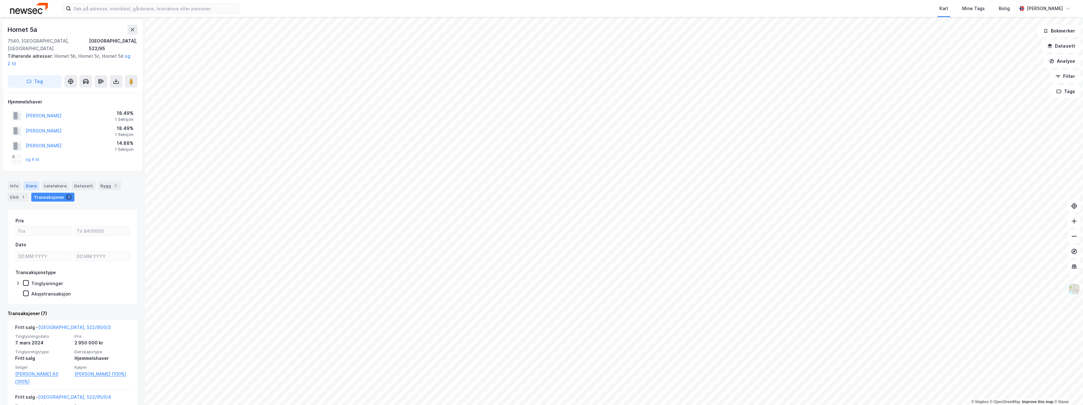
click at [30, 182] on div "Eiere" at bounding box center [31, 186] width 16 height 9
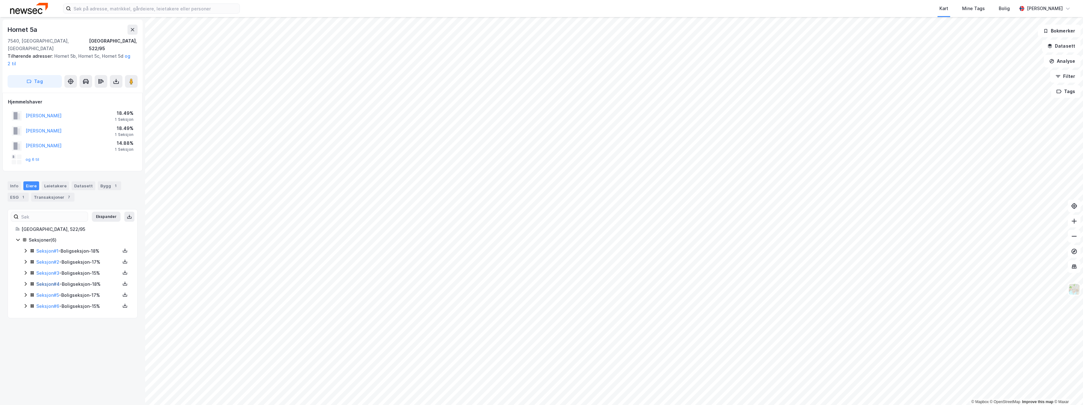
click at [55, 282] on link "Seksjon # 4" at bounding box center [47, 284] width 23 height 5
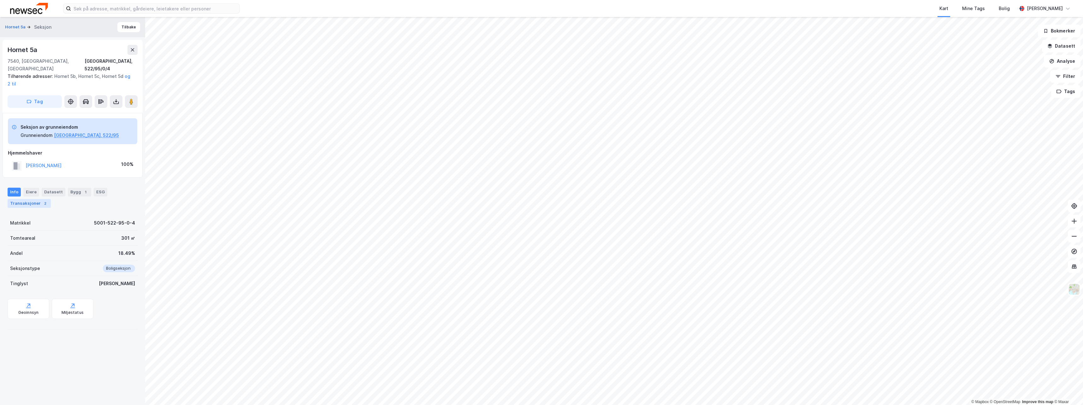
click at [32, 199] on div "Transaksjoner 2" at bounding box center [29, 203] width 43 height 9
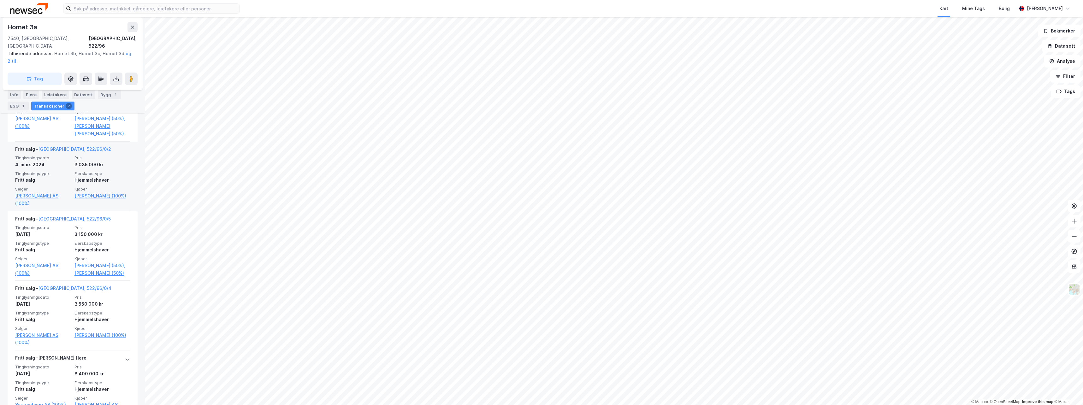
scroll to position [456, 0]
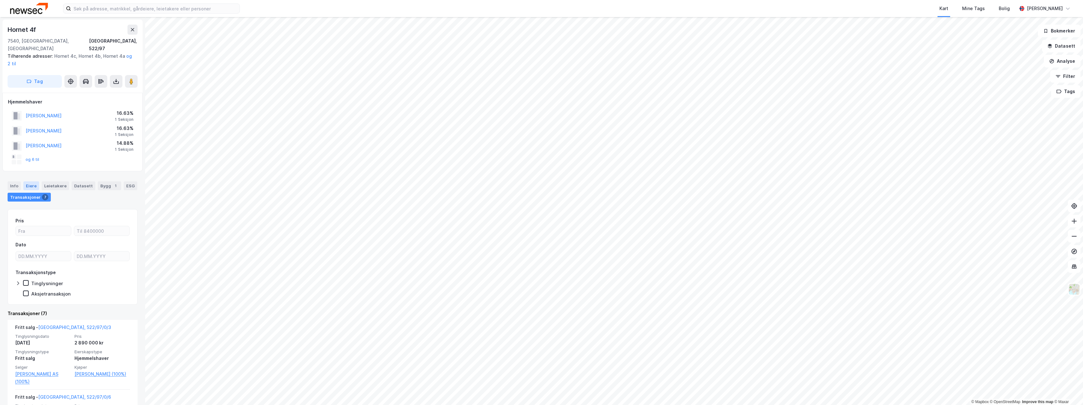
click at [34, 182] on div "Eiere" at bounding box center [31, 186] width 16 height 9
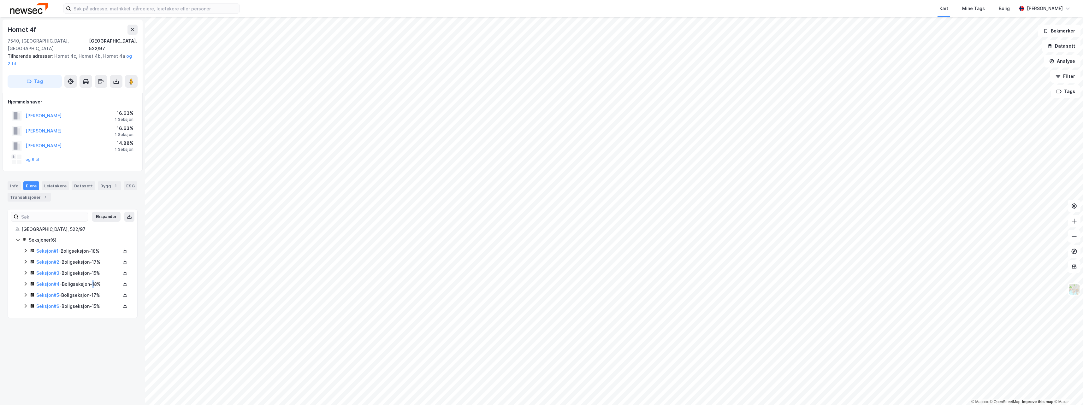
click at [96, 281] on div "Seksjon # 4 - Boligseksjon - 18%" at bounding box center [78, 285] width 84 height 8
click at [48, 282] on link "Seksjon # 4" at bounding box center [47, 284] width 23 height 5
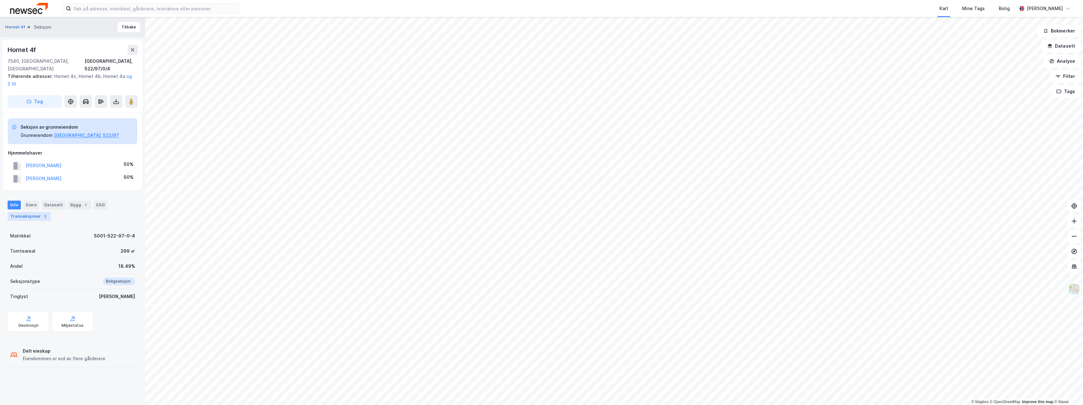
click at [27, 212] on div "Transaksjoner 2" at bounding box center [29, 216] width 43 height 9
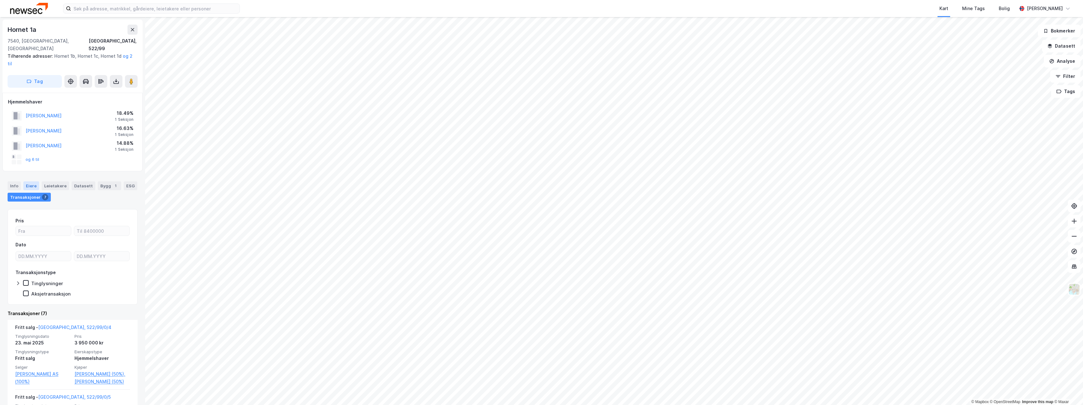
click at [25, 182] on div "Eiere" at bounding box center [31, 186] width 16 height 9
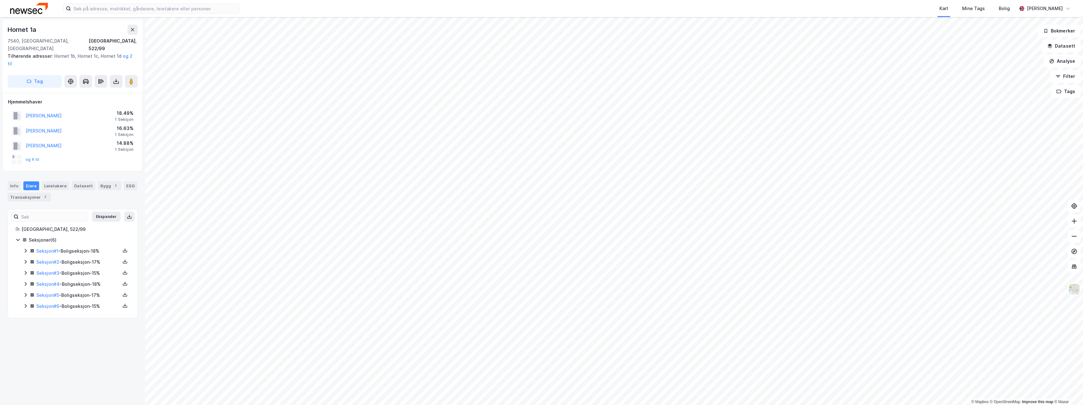
click at [84, 281] on div "Seksjon # 4 - Boligseksjon - 18%" at bounding box center [78, 285] width 84 height 8
click at [50, 282] on link "Seksjon # 4" at bounding box center [47, 284] width 23 height 5
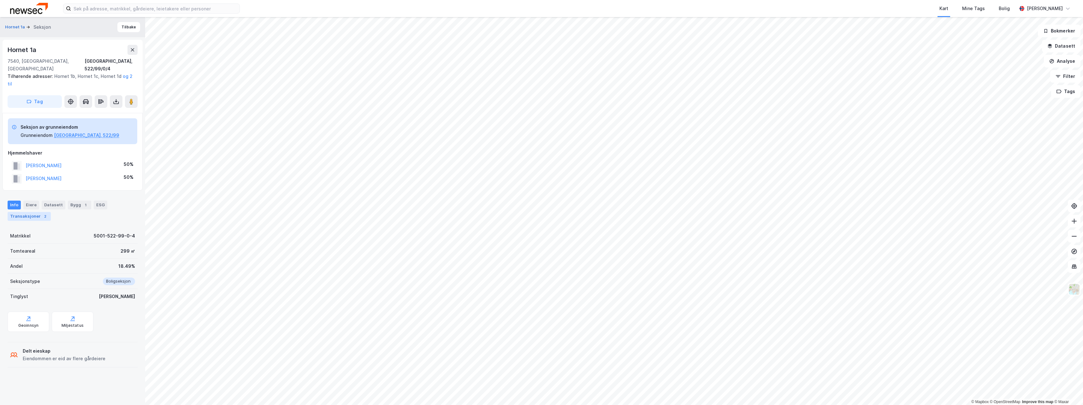
click at [27, 212] on div "Transaksjoner 2" at bounding box center [29, 216] width 43 height 9
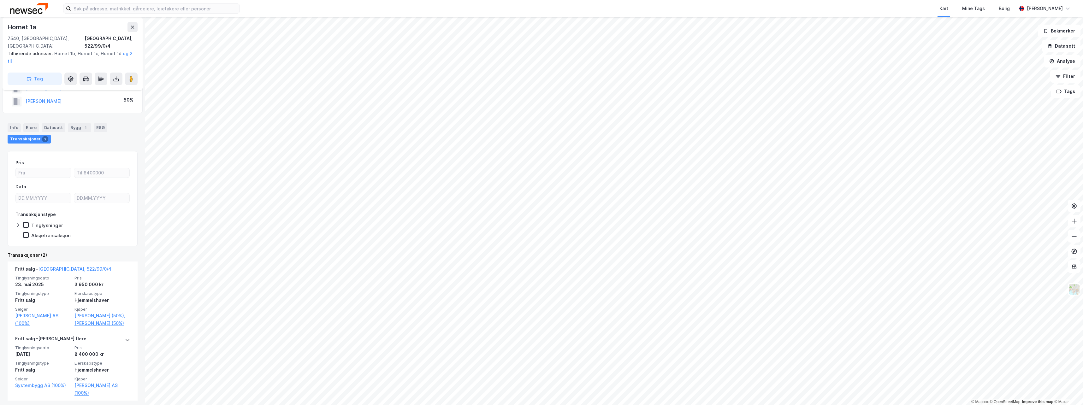
scroll to position [81, 0]
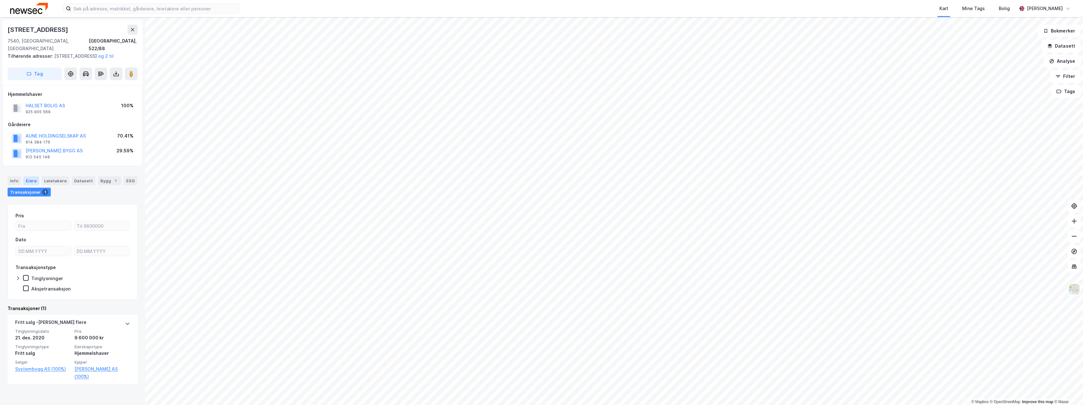
click at [36, 183] on div "Eiere" at bounding box center [31, 180] width 16 height 9
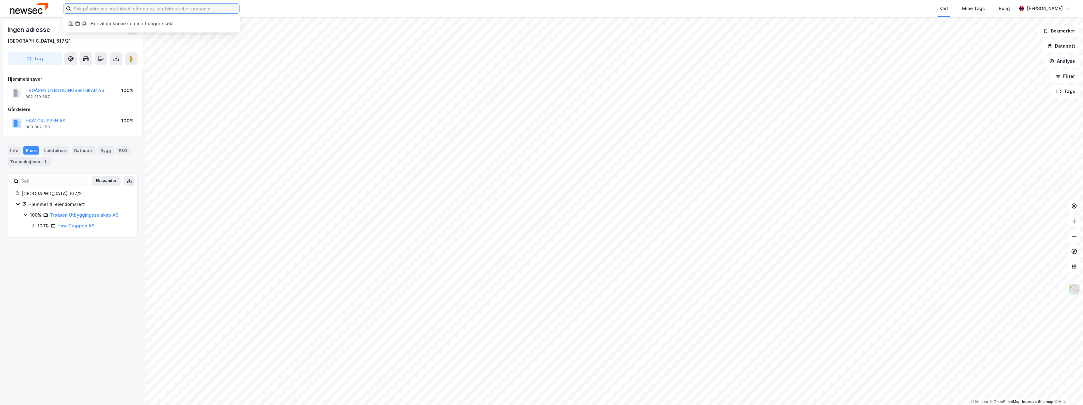
click at [146, 7] on input at bounding box center [155, 8] width 169 height 9
type input "M"
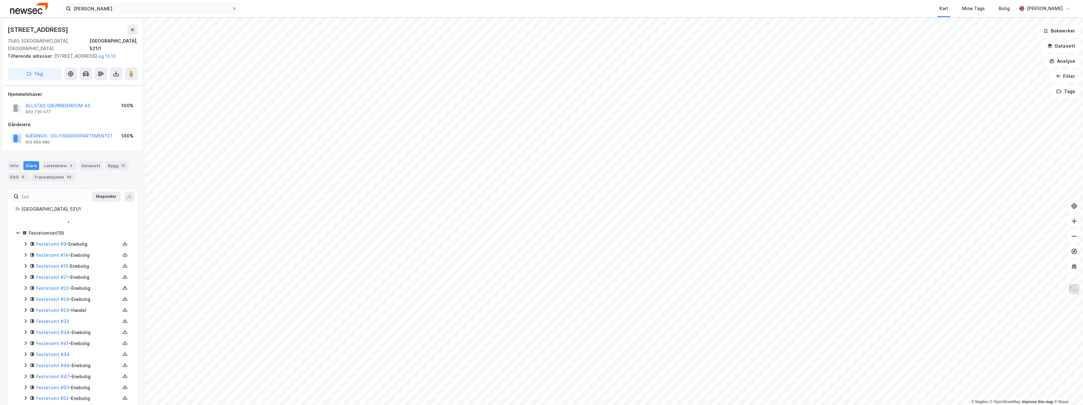
scroll to position [57, 0]
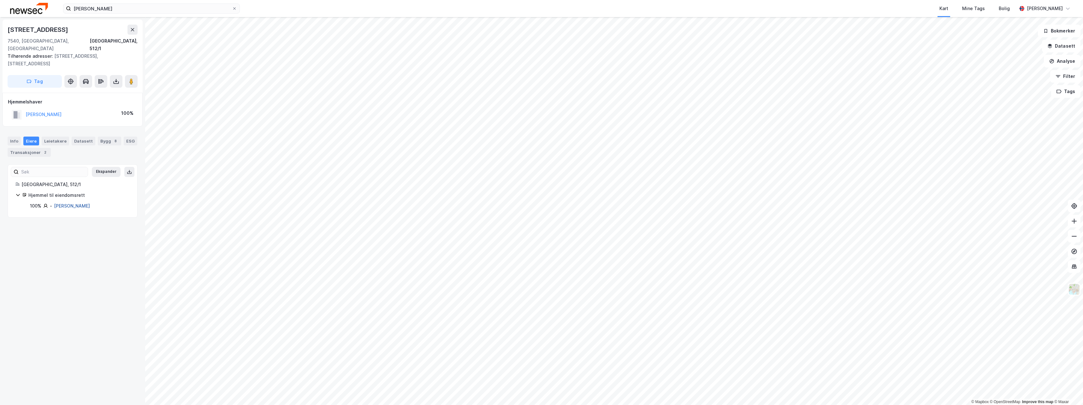
click at [61, 203] on link "[PERSON_NAME]" at bounding box center [72, 205] width 36 height 5
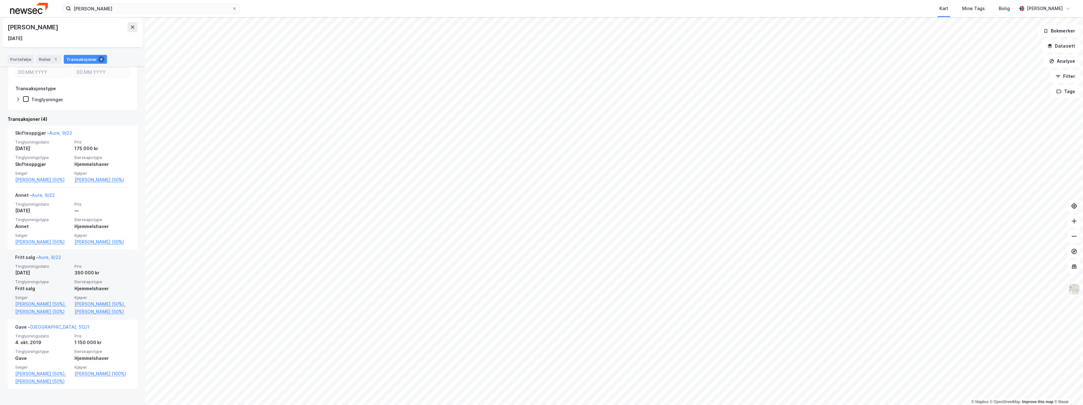
scroll to position [126, 0]
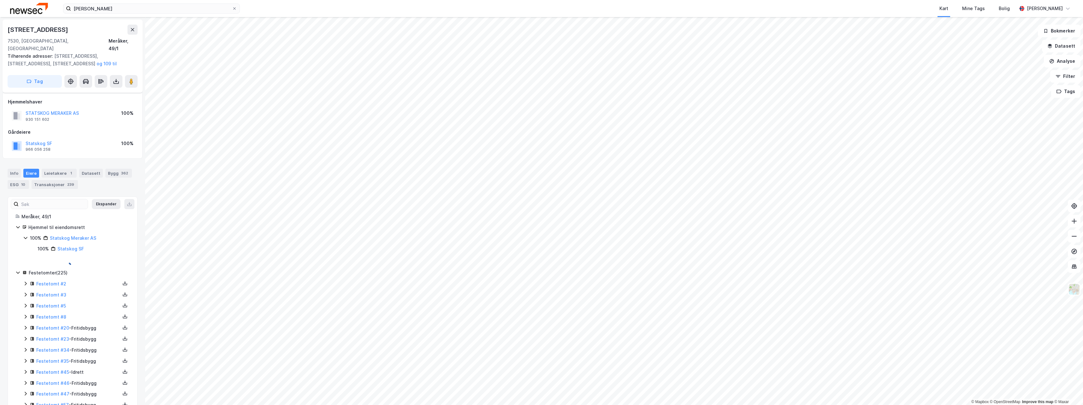
scroll to position [57, 0]
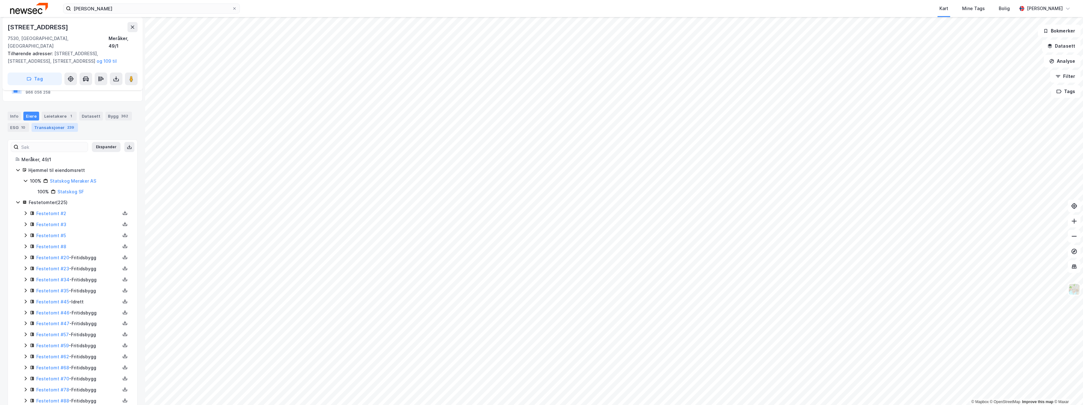
click at [67, 124] on div "239" at bounding box center [70, 127] width 9 height 6
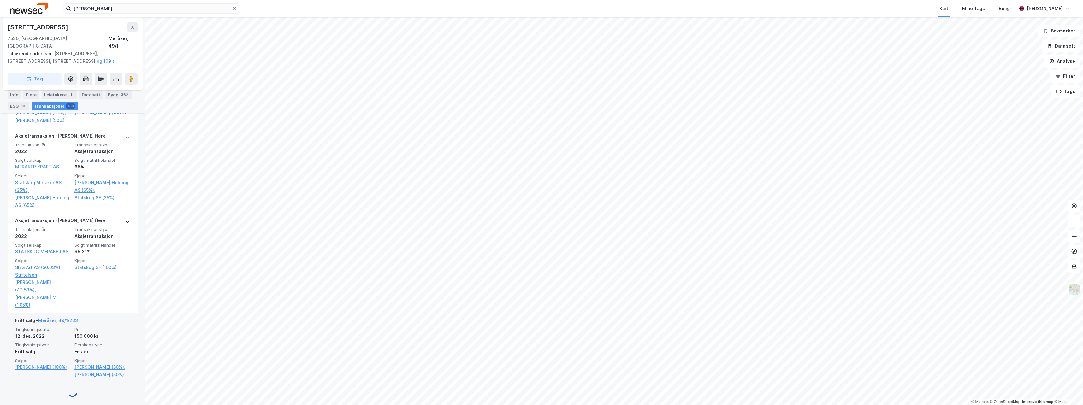
scroll to position [1834, 0]
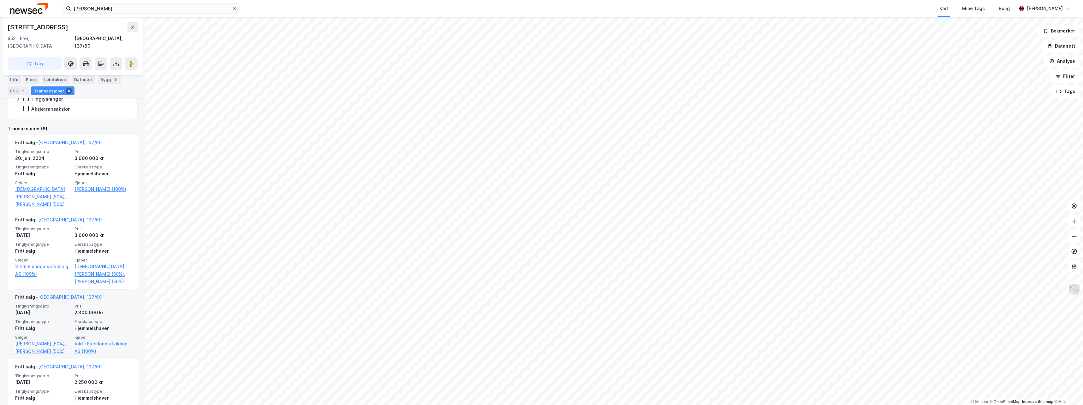
scroll to position [158, 0]
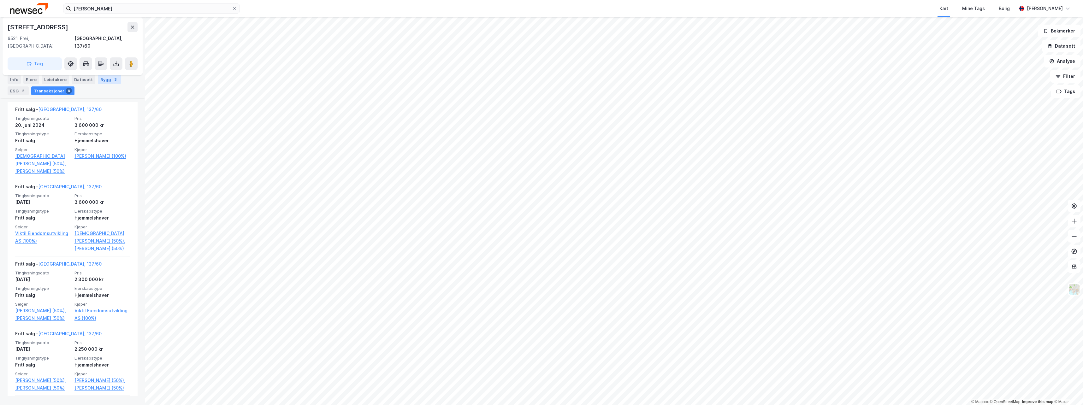
click at [106, 81] on div "Bygg 3" at bounding box center [109, 79] width 23 height 9
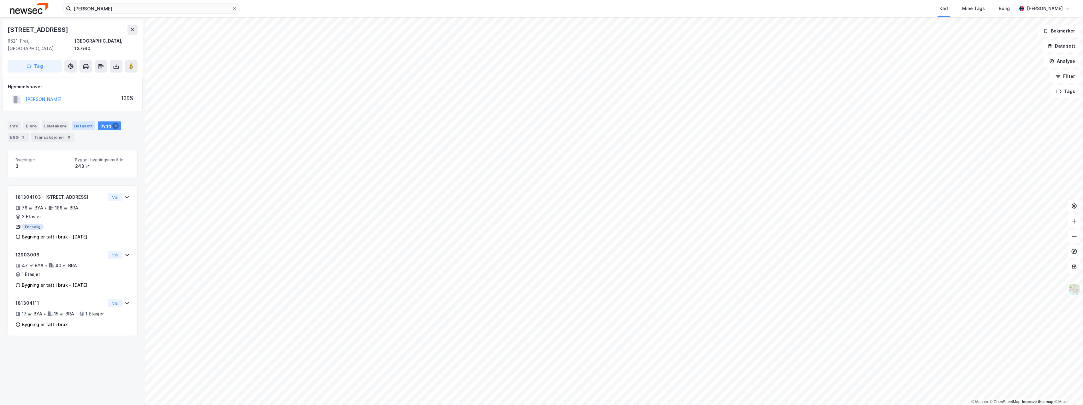
click at [82, 122] on div "Datasett" at bounding box center [84, 126] width 24 height 9
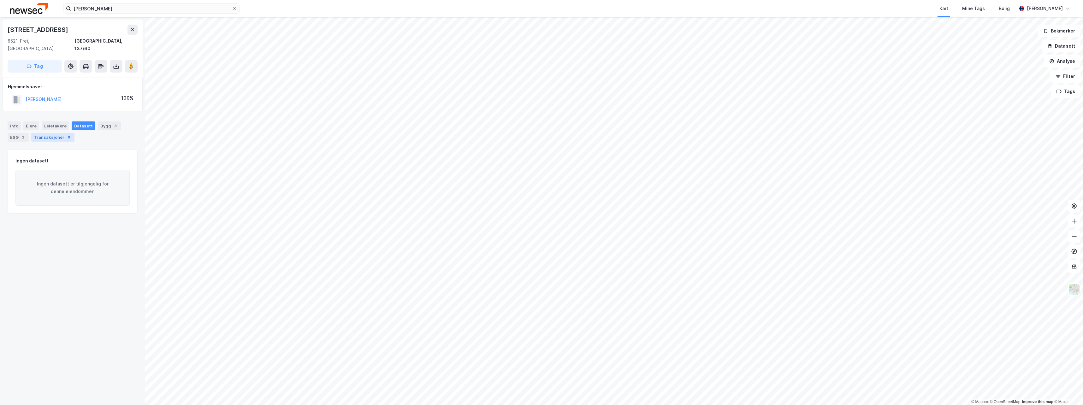
click at [47, 133] on div "Transaksjoner 8" at bounding box center [52, 137] width 43 height 9
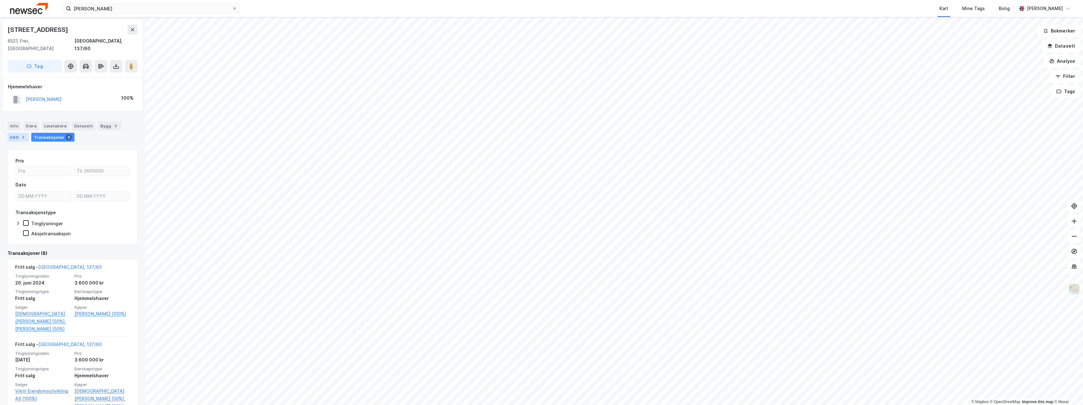
click at [14, 133] on div "ESG 2" at bounding box center [18, 137] width 21 height 9
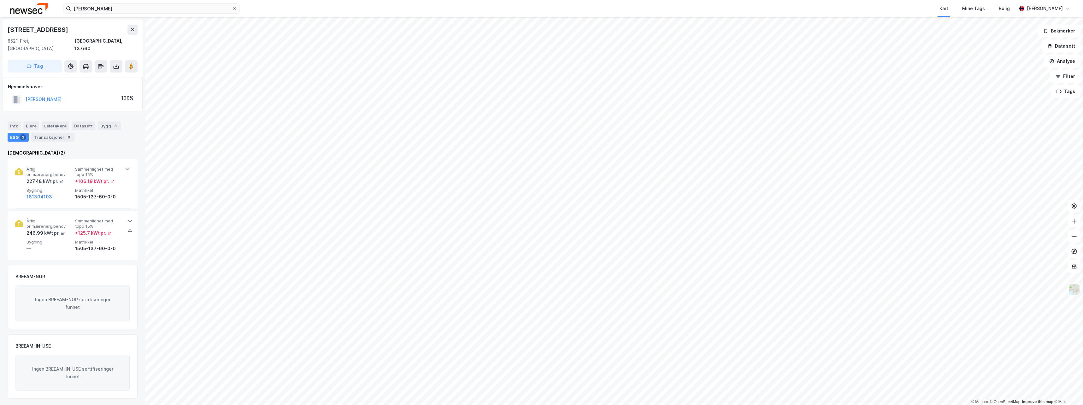
click at [21, 122] on div "Info [PERSON_NAME] Datasett Bygg 3 ESG 2 Transaksjoner 8" at bounding box center [73, 132] width 130 height 20
click at [16, 122] on div "Info" at bounding box center [14, 126] width 13 height 9
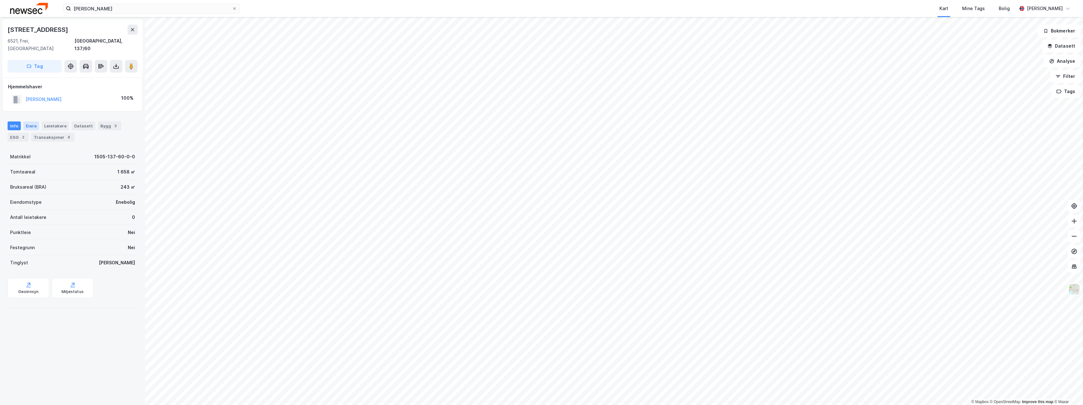
click at [29, 122] on div "Eiere" at bounding box center [31, 126] width 16 height 9
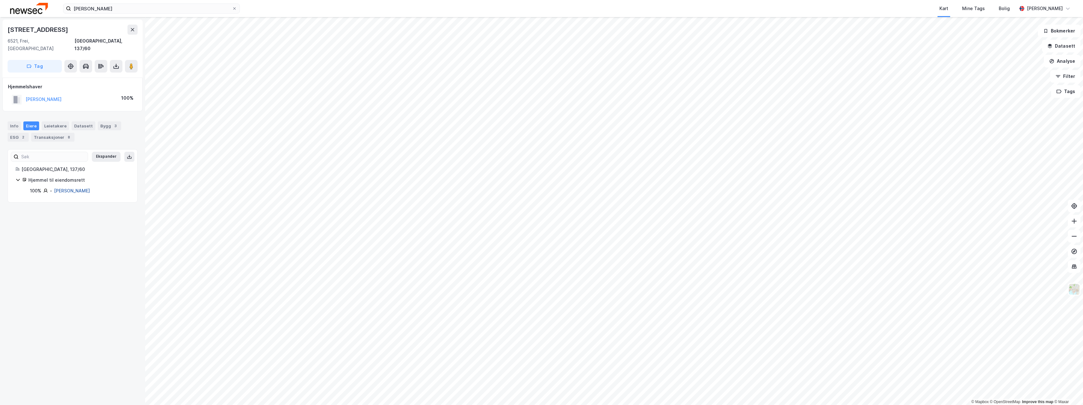
click at [64, 188] on link "[PERSON_NAME]" at bounding box center [72, 190] width 36 height 5
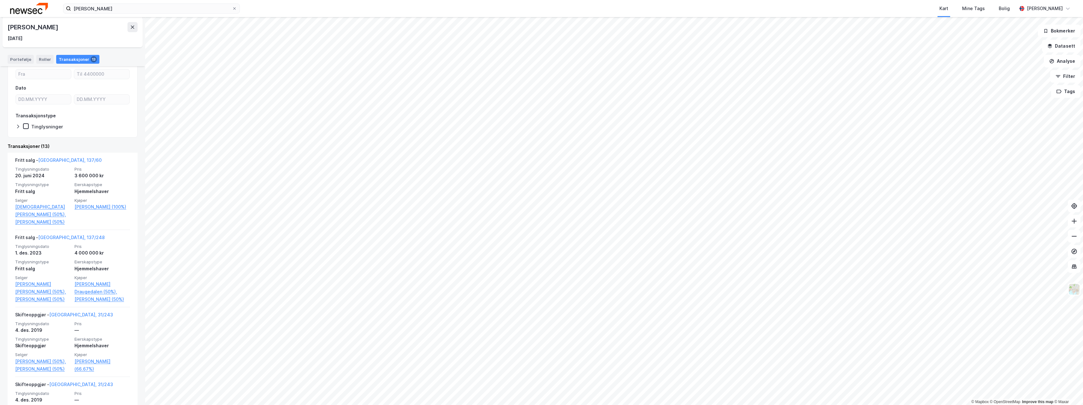
scroll to position [95, 0]
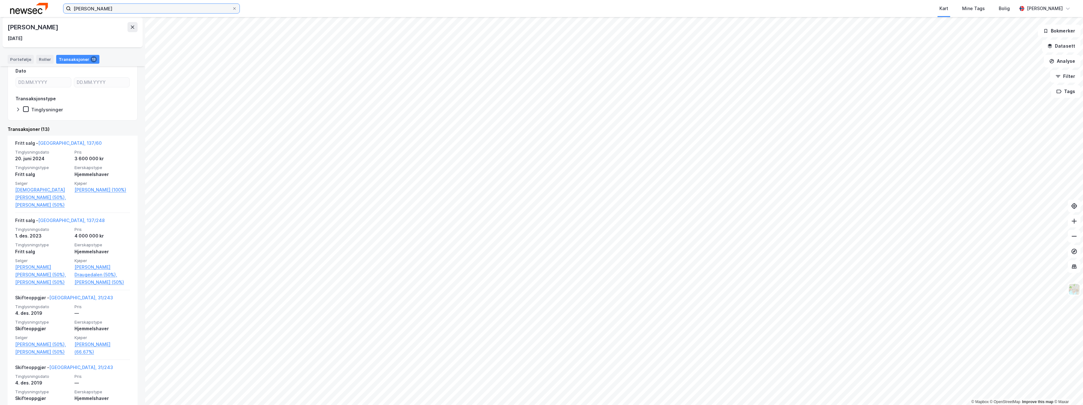
click at [130, 11] on input "[PERSON_NAME]" at bounding box center [151, 8] width 161 height 9
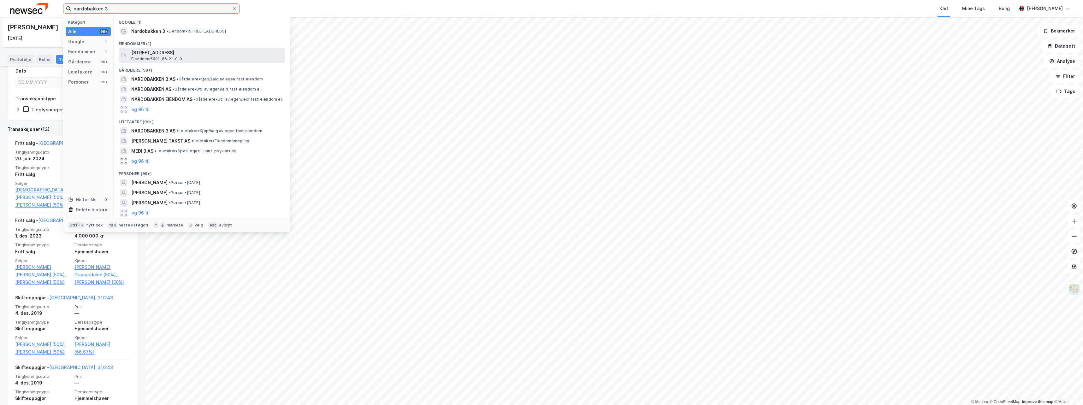
type input "nardobakken 3"
click at [201, 55] on span "[STREET_ADDRESS]" at bounding box center [207, 53] width 152 height 8
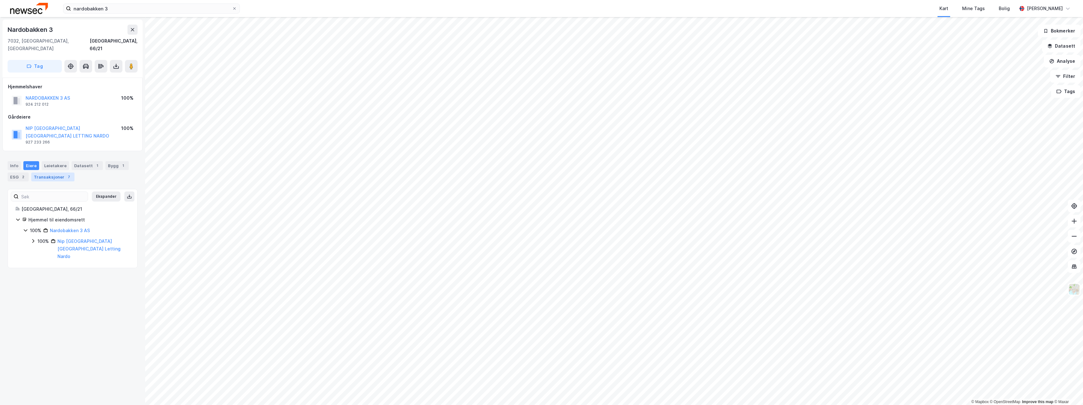
click at [52, 173] on div "Transaksjoner 7" at bounding box center [52, 177] width 43 height 9
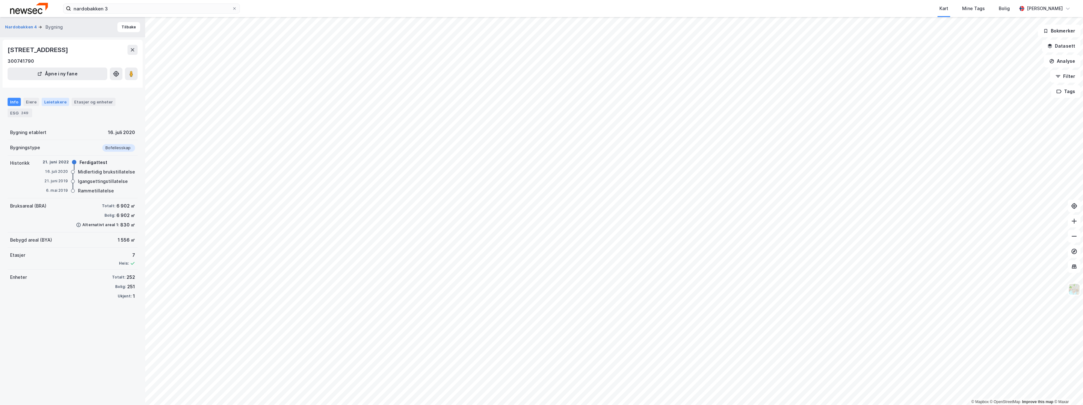
click at [62, 102] on div "Leietakere" at bounding box center [55, 102] width 27 height 8
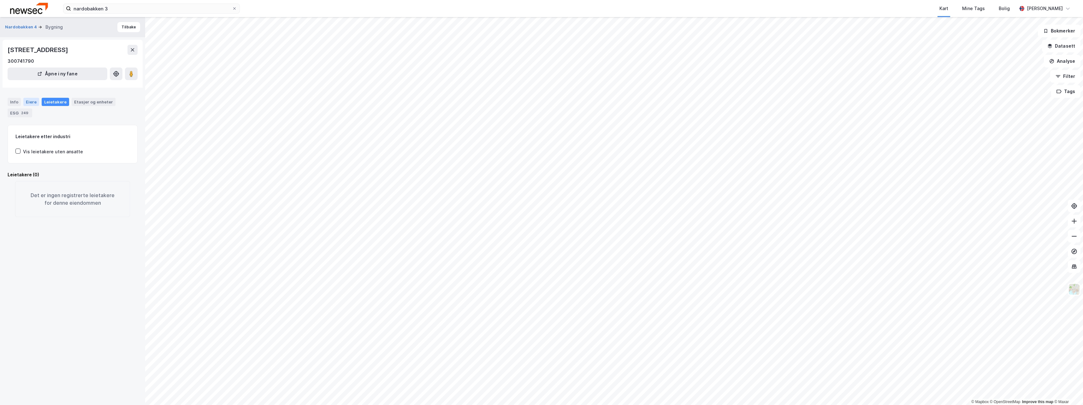
click at [35, 103] on div "Eiere" at bounding box center [31, 102] width 16 height 8
